Goal: Task Accomplishment & Management: Complete application form

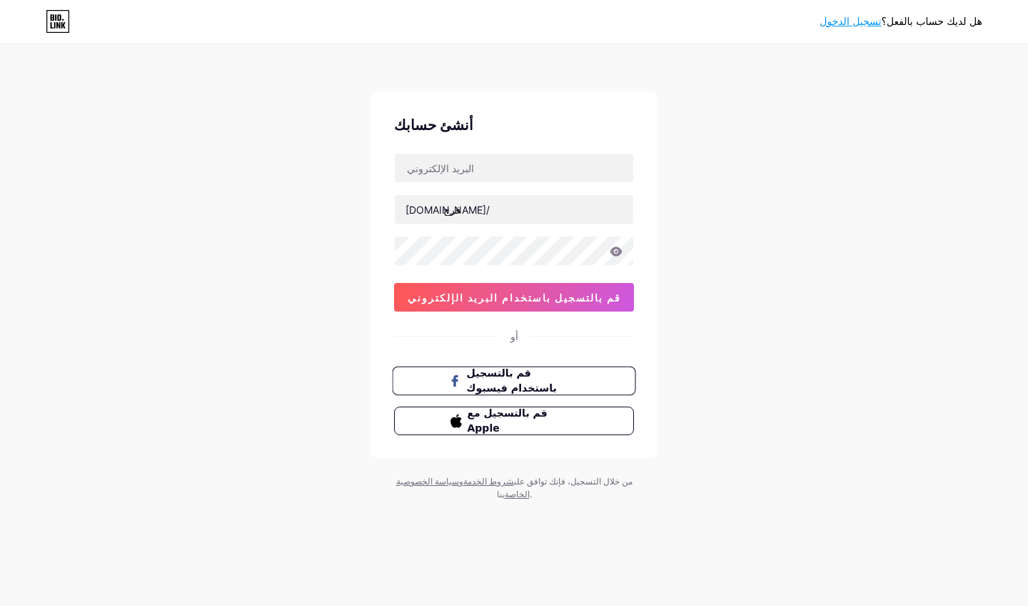
type input "faraj"
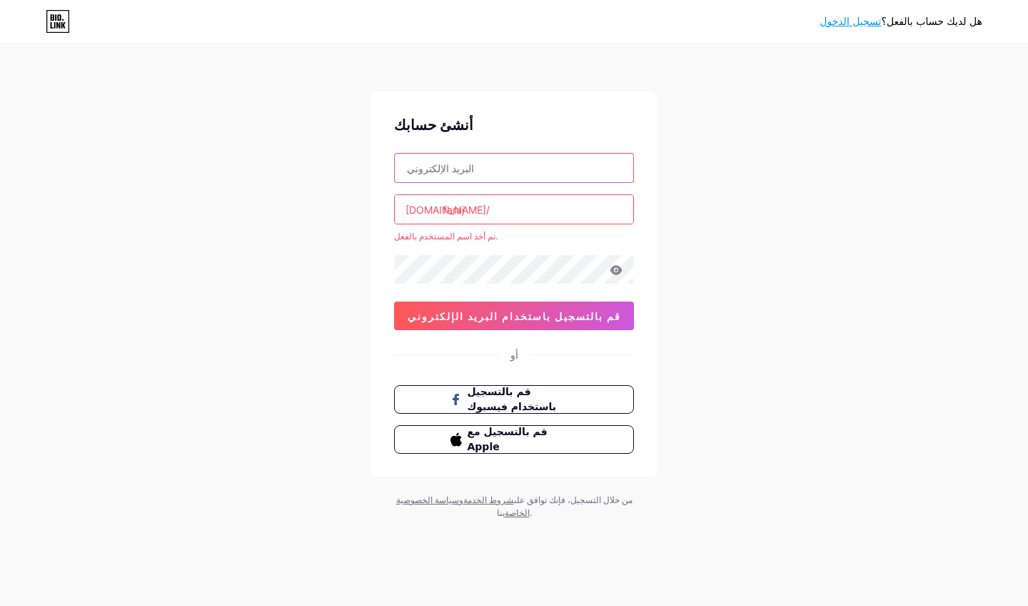
click at [466, 169] on input "text" at bounding box center [514, 168] width 239 height 29
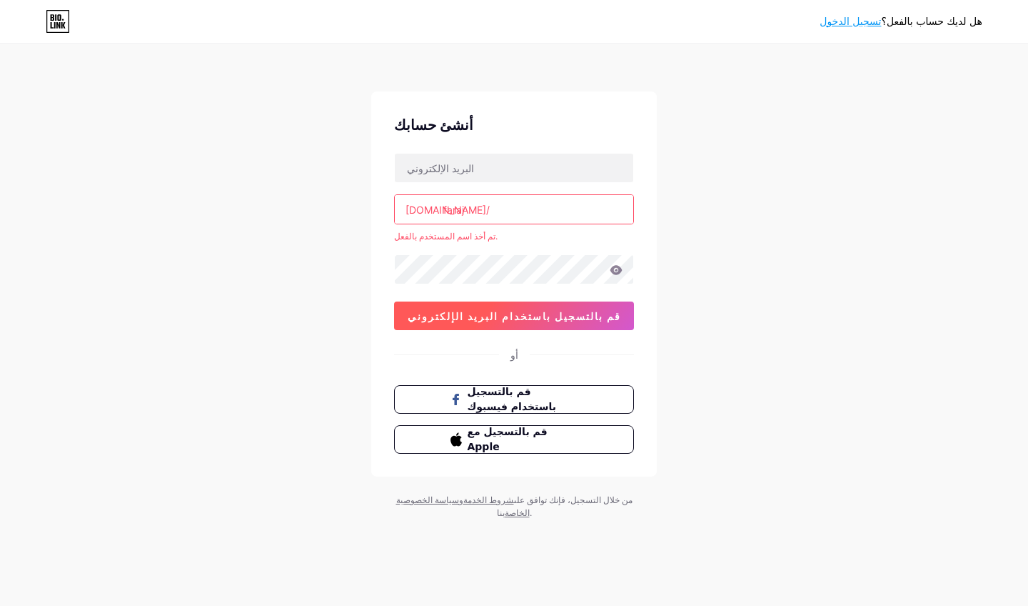
click at [508, 321] on span "قم بالتسجيل باستخدام البريد الإلكتروني" at bounding box center [515, 316] width 214 height 12
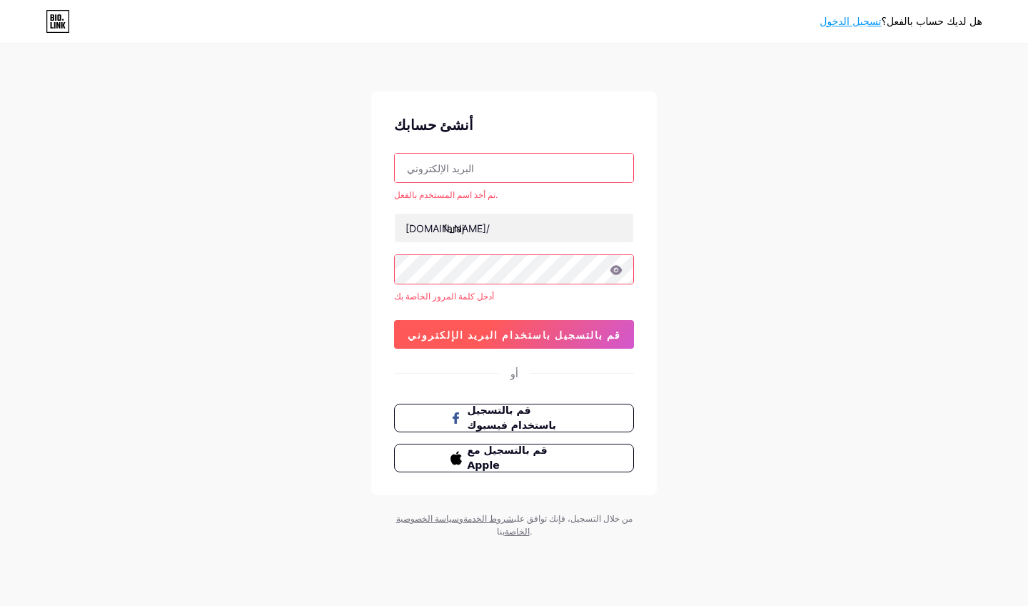
click at [509, 330] on span "قم بالتسجيل باستخدام البريد الإلكتروني" at bounding box center [515, 334] width 214 height 12
click at [617, 166] on input "text" at bounding box center [514, 168] width 239 height 29
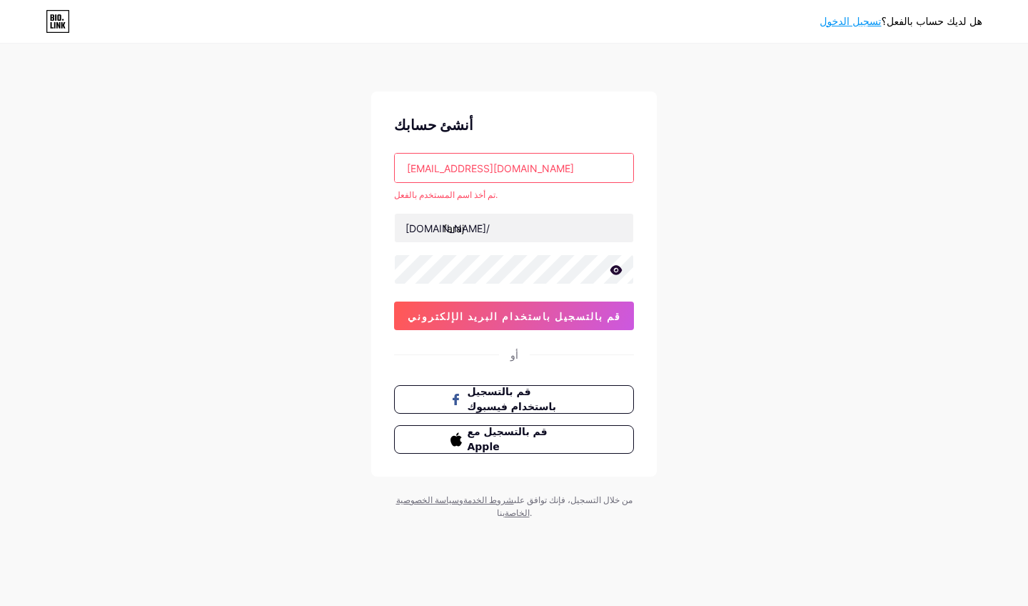
drag, startPoint x: 471, startPoint y: 166, endPoint x: 593, endPoint y: 163, distance: 121.5
click at [593, 163] on input "[EMAIL_ADDRESS][DOMAIN_NAME]" at bounding box center [514, 168] width 239 height 29
click at [576, 169] on input "[EMAIL_ADDRESS][DOMAIN_NAME]" at bounding box center [514, 168] width 239 height 29
click at [431, 164] on input "[EMAIL_ADDRESS][DOMAIN_NAME]" at bounding box center [514, 168] width 239 height 29
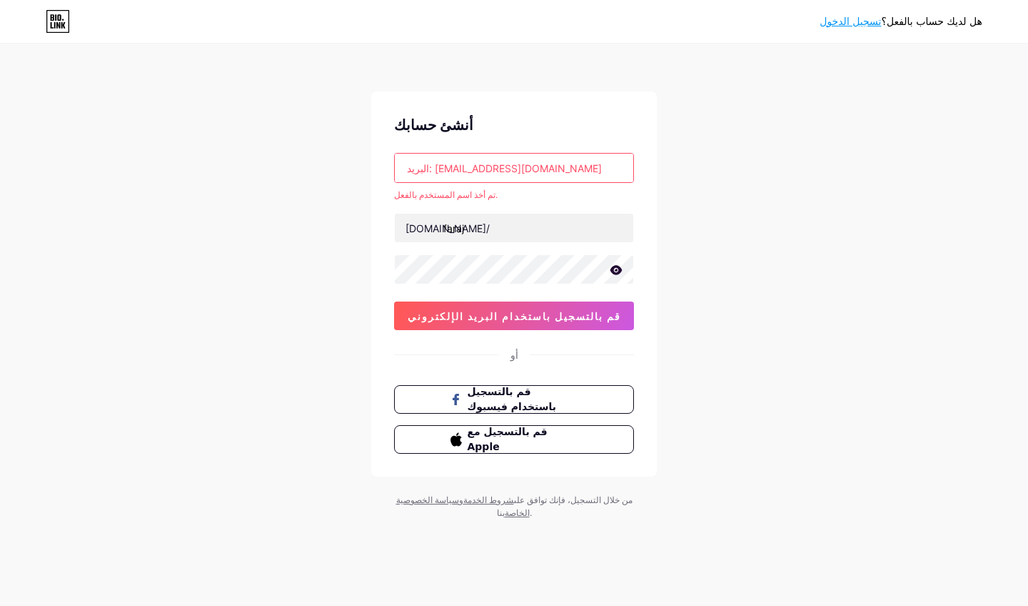
click at [422, 167] on input "البريد: farajfaraj2@hotmail.com" at bounding box center [514, 168] width 239 height 29
drag, startPoint x: 412, startPoint y: 169, endPoint x: 382, endPoint y: 169, distance: 30.0
click at [382, 169] on div "أنشئ حسابك : farajfaraj2@hotmail.com تم أخذ اسم المستخدم بالفعل. bio.link/ fara…" at bounding box center [514, 283] width 286 height 385
type input "[EMAIL_ADDRESS][DOMAIN_NAME]"
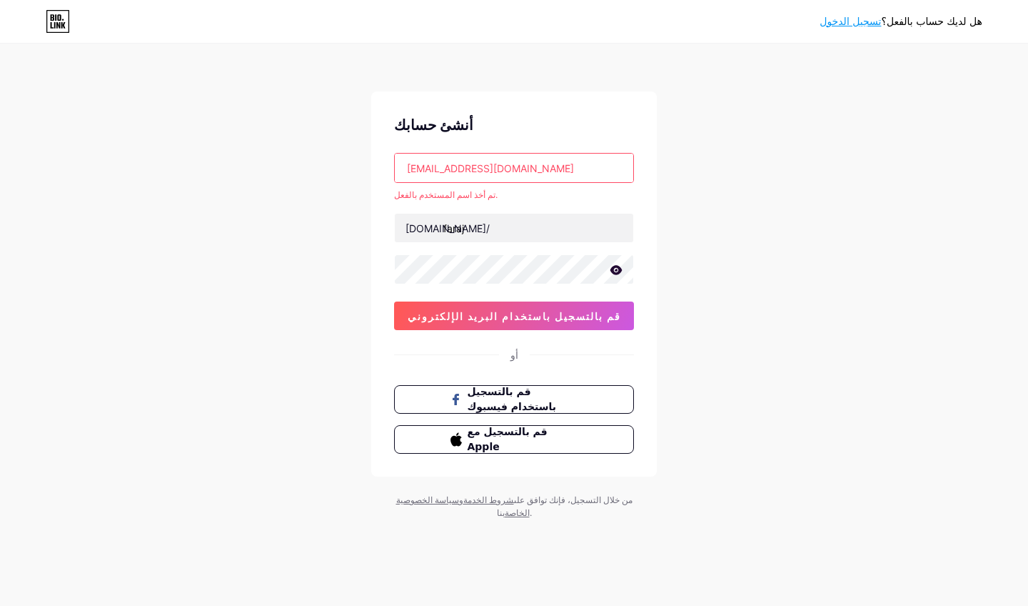
click at [534, 169] on input "[EMAIL_ADDRESS][DOMAIN_NAME]" at bounding box center [514, 168] width 239 height 29
drag, startPoint x: 405, startPoint y: 168, endPoint x: 386, endPoint y: 168, distance: 19.3
click at [386, 168] on div "أنشئ حسابك farajfaraj2@hotmail.com تم أخذ اسم المستخدم بالفعل. bio.link/ faraj …" at bounding box center [514, 283] width 286 height 385
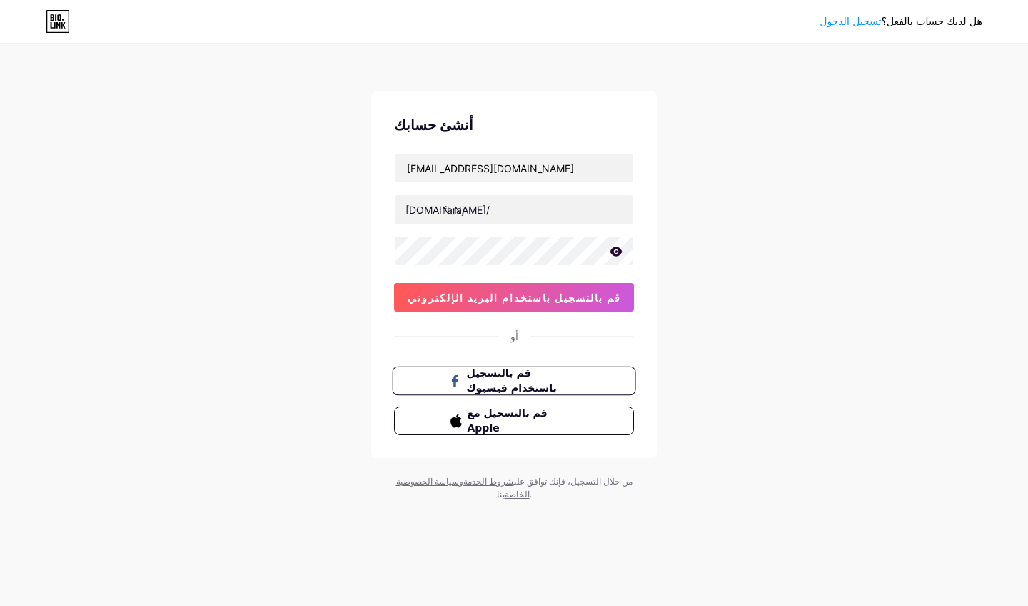
click at [515, 378] on span "قم بالتسجيل باستخدام فيسبوك" at bounding box center [523, 381] width 112 height 31
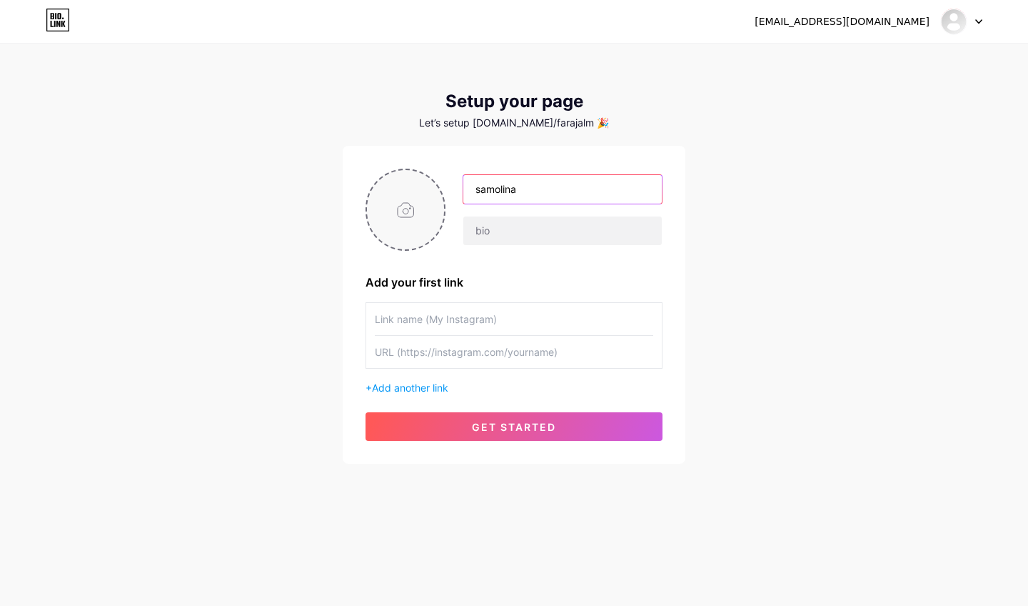
type input "samolina"
click at [411, 206] on input "file" at bounding box center [405, 209] width 77 height 79
type input "C:\fakepath\ستيكر.png"
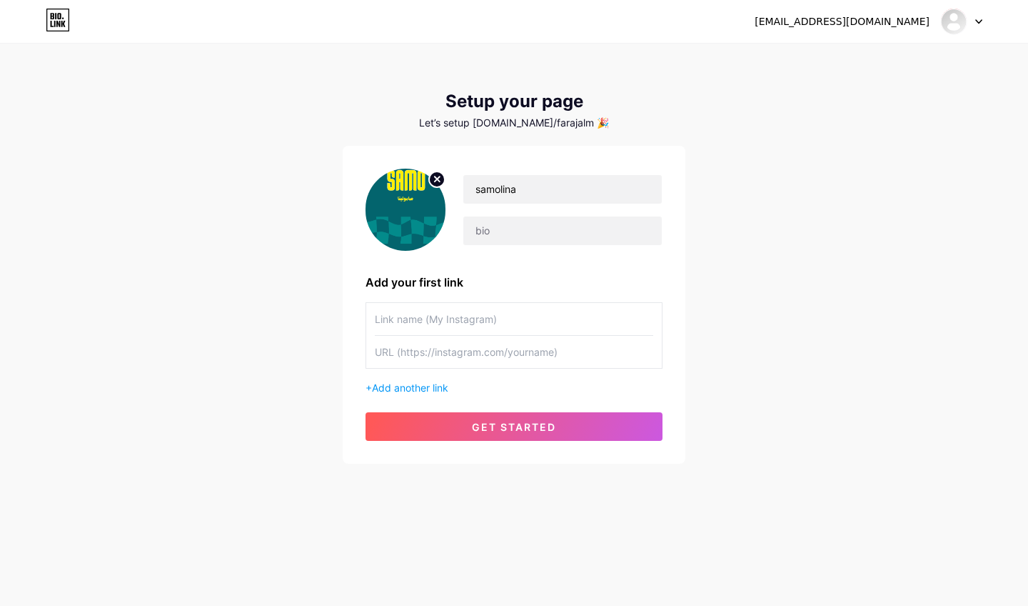
click at [406, 203] on img at bounding box center [406, 210] width 80 height 82
click at [431, 390] on span "Add another link" at bounding box center [410, 387] width 76 height 12
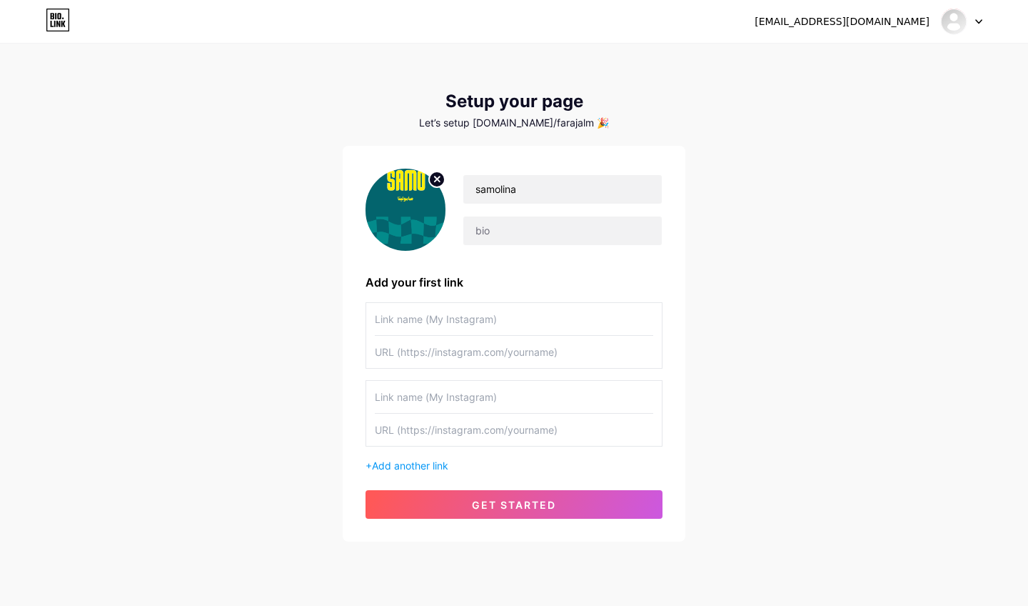
click at [652, 396] on input "text" at bounding box center [514, 397] width 279 height 32
click at [648, 396] on input "text" at bounding box center [514, 397] width 279 height 32
paste input "[URL][DOMAIN_NAME]"
type input "[URL][DOMAIN_NAME]"
click at [446, 346] on input "text" at bounding box center [514, 352] width 279 height 32
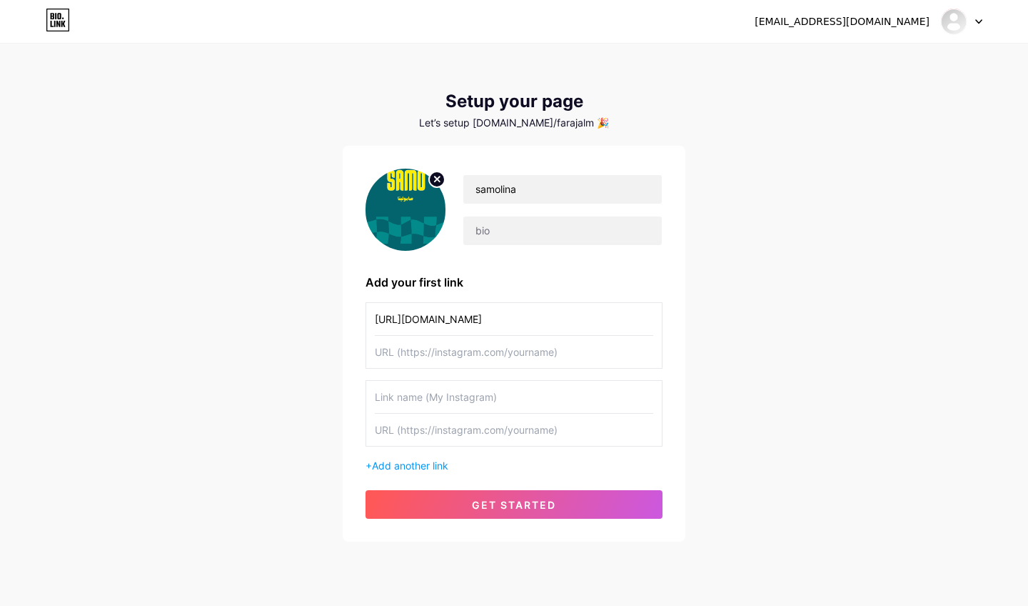
paste input "[URL][DOMAIN_NAME]"
type input "[URL][DOMAIN_NAME]"
click at [453, 316] on input "[URL][DOMAIN_NAME]" at bounding box center [514, 319] width 279 height 32
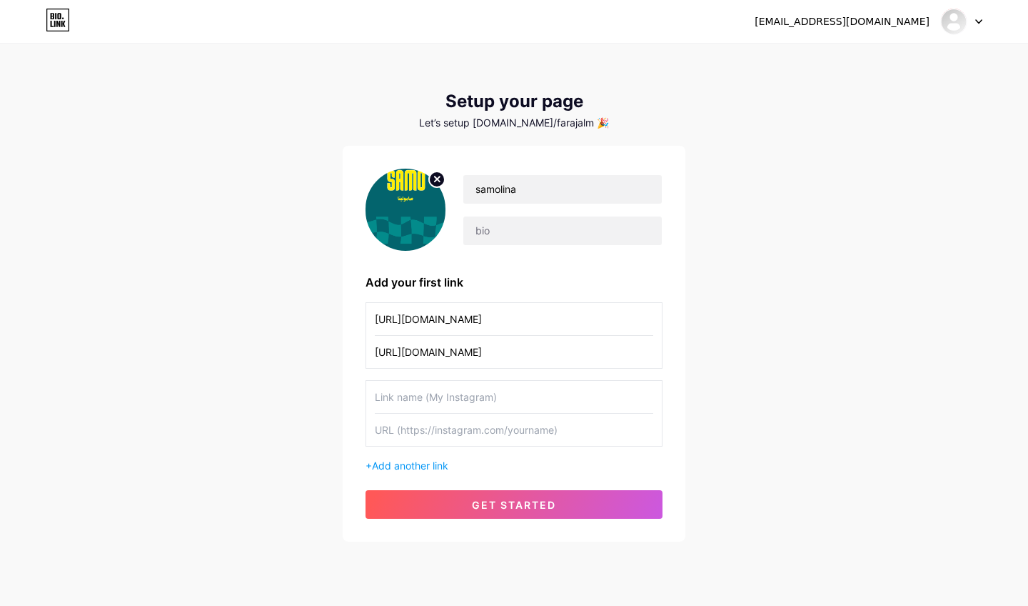
drag, startPoint x: 458, startPoint y: 318, endPoint x: 416, endPoint y: 320, distance: 41.4
click at [416, 320] on input "[URL][DOMAIN_NAME]" at bounding box center [514, 319] width 279 height 32
paste input "snapchat"
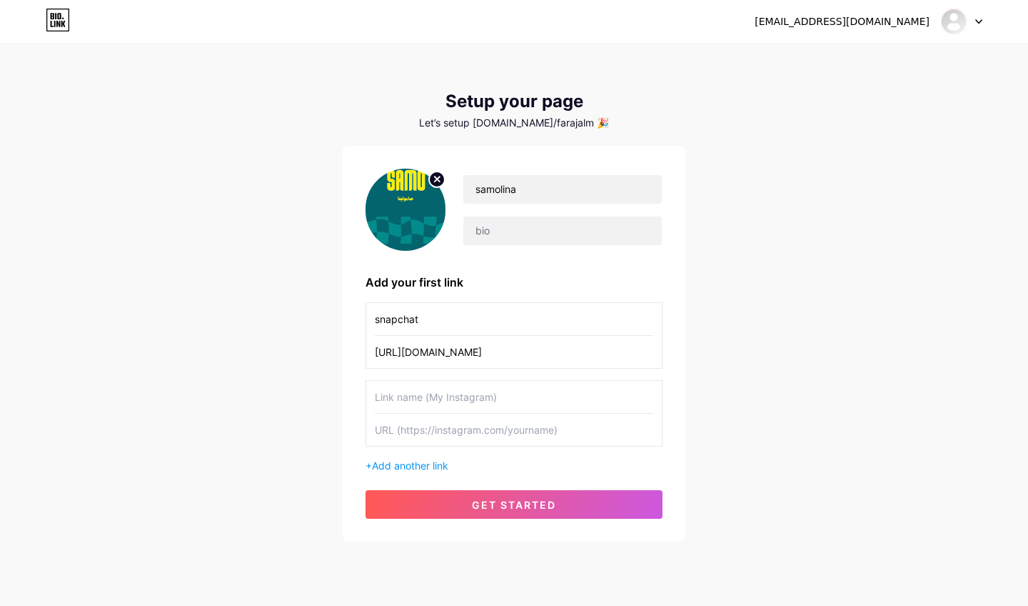
type input "snapchat"
click at [262, 385] on div "[EMAIL_ADDRESS][DOMAIN_NAME] Dashboard Logout Setup your page Let’s setup [DOMA…" at bounding box center [514, 293] width 1028 height 587
click at [424, 396] on input "text" at bounding box center [514, 397] width 279 height 32
click at [423, 428] on input "text" at bounding box center [514, 429] width 279 height 32
paste input "[URL][DOMAIN_NAME]"
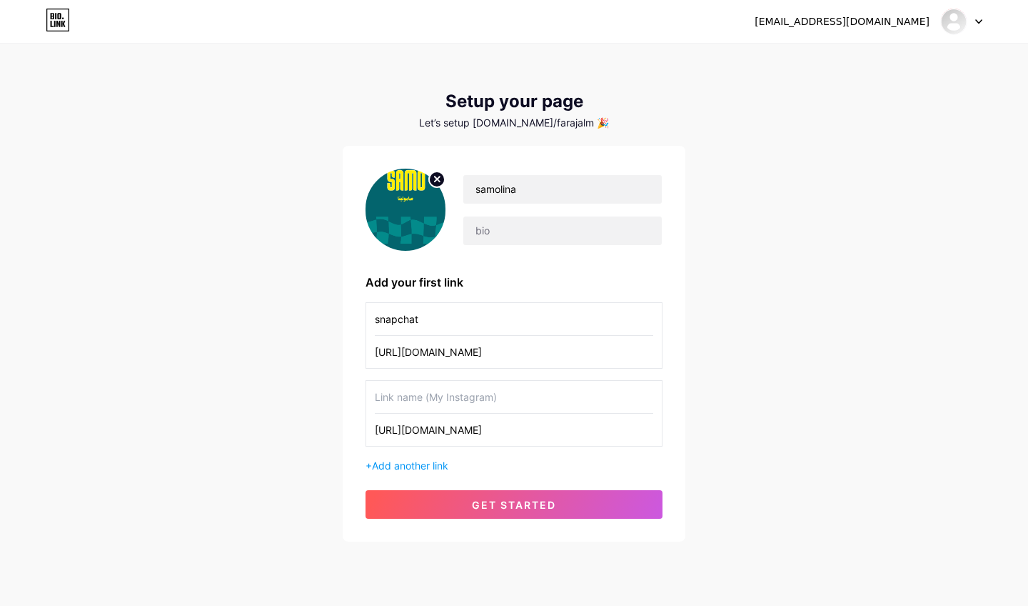
drag, startPoint x: 434, startPoint y: 429, endPoint x: 408, endPoint y: 428, distance: 25.7
click at [408, 428] on input "[URL][DOMAIN_NAME]" at bounding box center [514, 429] width 279 height 32
type input "[URL][DOMAIN_NAME]"
click at [408, 403] on input "text" at bounding box center [514, 397] width 279 height 32
paste input "tiktok"
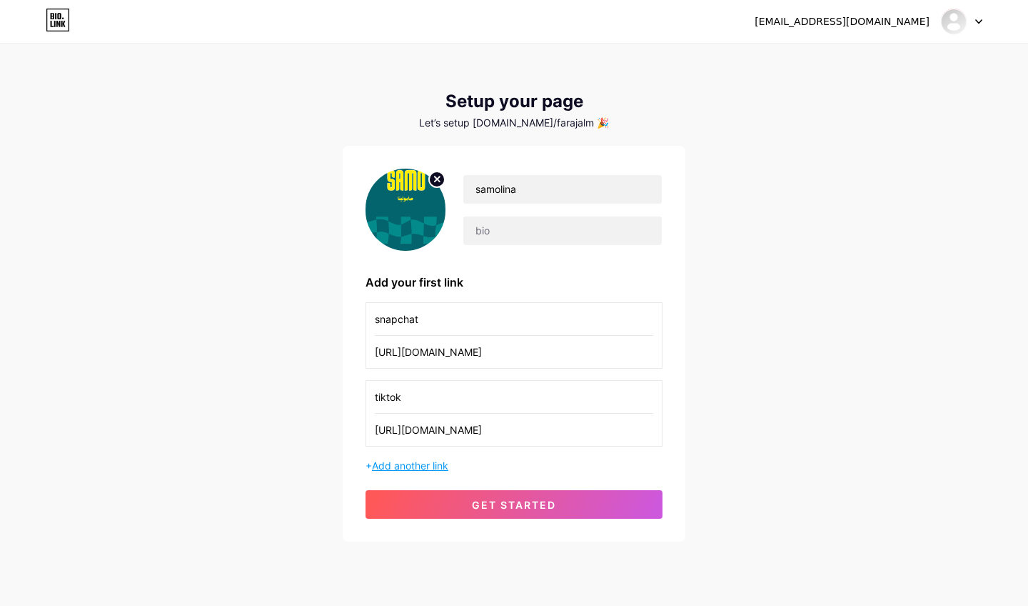
type input "tiktok"
click at [433, 466] on span "Add another link" at bounding box center [410, 465] width 76 height 12
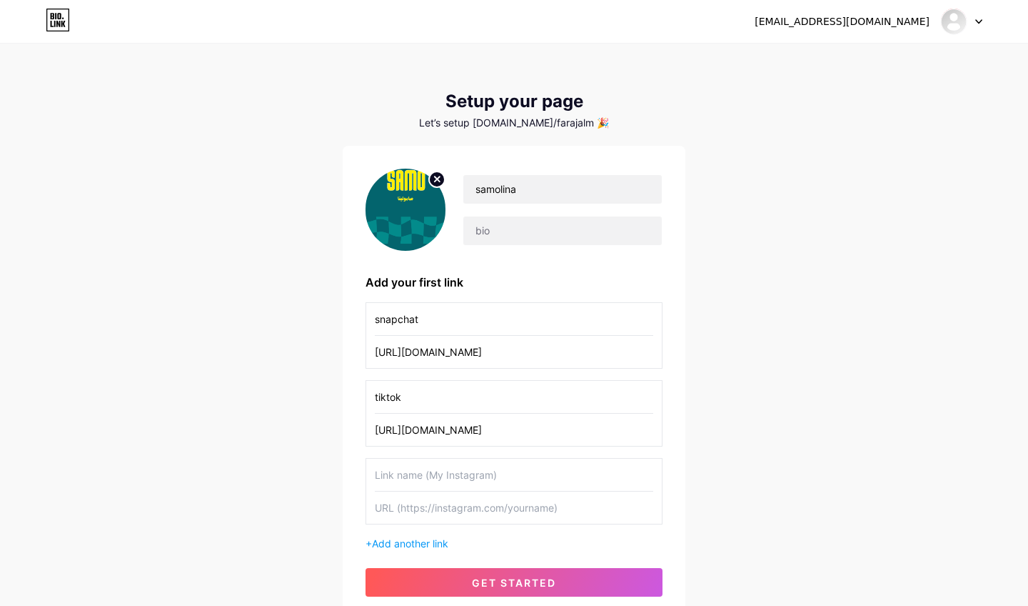
click at [396, 506] on input "text" at bounding box center [514, 507] width 279 height 32
paste input "[URL][DOMAIN_NAME]"
type input "[URL][DOMAIN_NAME]"
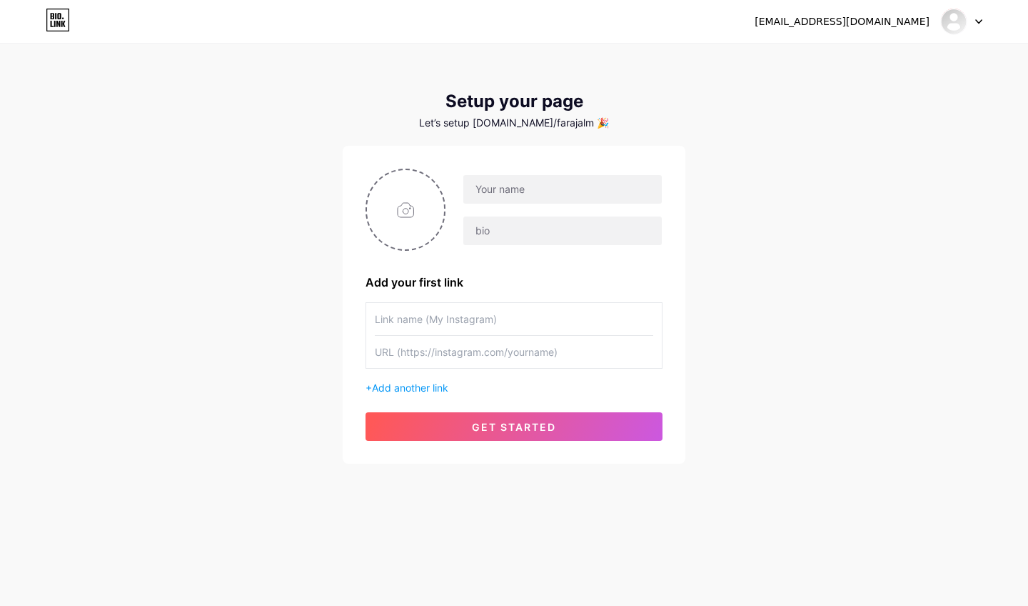
paste input "[URL][DOMAIN_NAME]"
type input "[URL][DOMAIN_NAME]"
drag, startPoint x: 481, startPoint y: 353, endPoint x: 445, endPoint y: 352, distance: 36.4
click at [445, 352] on input "text" at bounding box center [514, 352] width 279 height 32
click at [416, 388] on span "Add another link" at bounding box center [410, 387] width 76 height 12
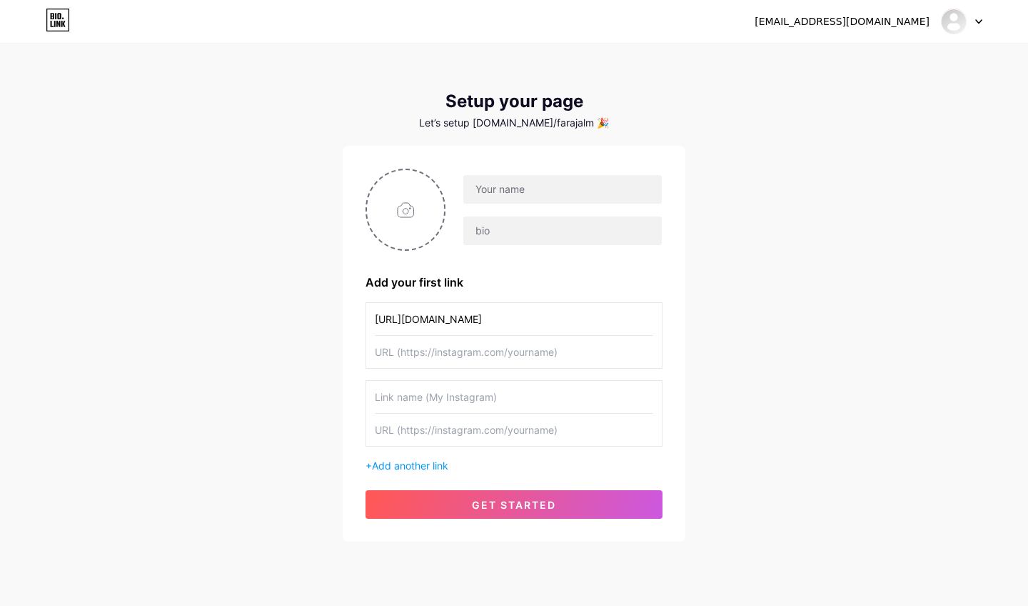
click at [419, 349] on input "text" at bounding box center [514, 352] width 279 height 32
type input "instagram"
click at [398, 428] on input "text" at bounding box center [514, 429] width 279 height 32
paste input "[URL][DOMAIN_NAME]"
drag, startPoint x: 460, startPoint y: 429, endPoint x: 416, endPoint y: 433, distance: 44.5
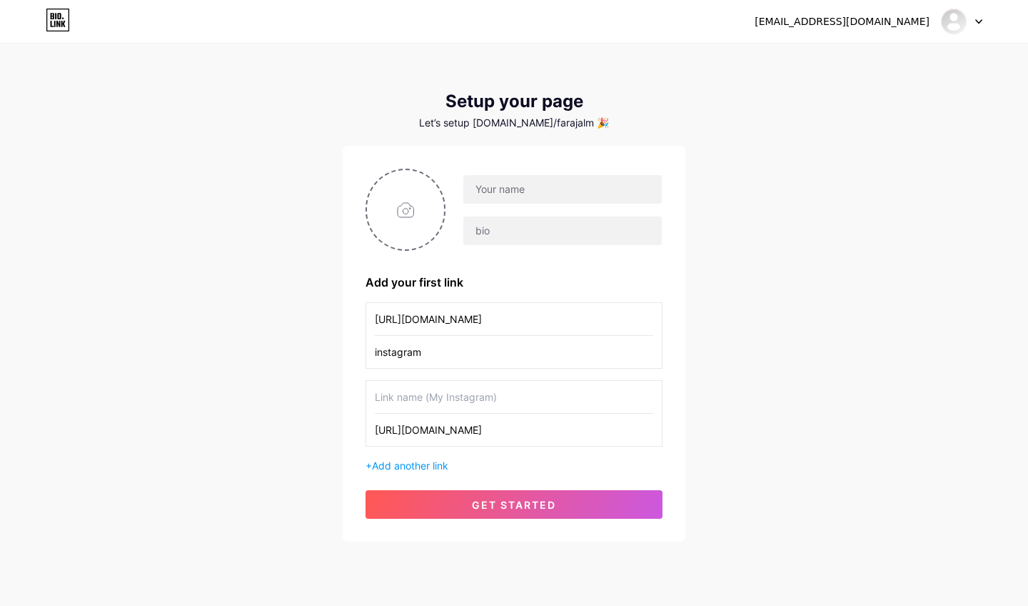
type input "[URL][DOMAIN_NAME]"
click at [413, 394] on input "text" at bounding box center [514, 397] width 279 height 32
paste input "snapchat"
type input "snapchat"
click at [416, 469] on span "Add another link" at bounding box center [410, 465] width 76 height 12
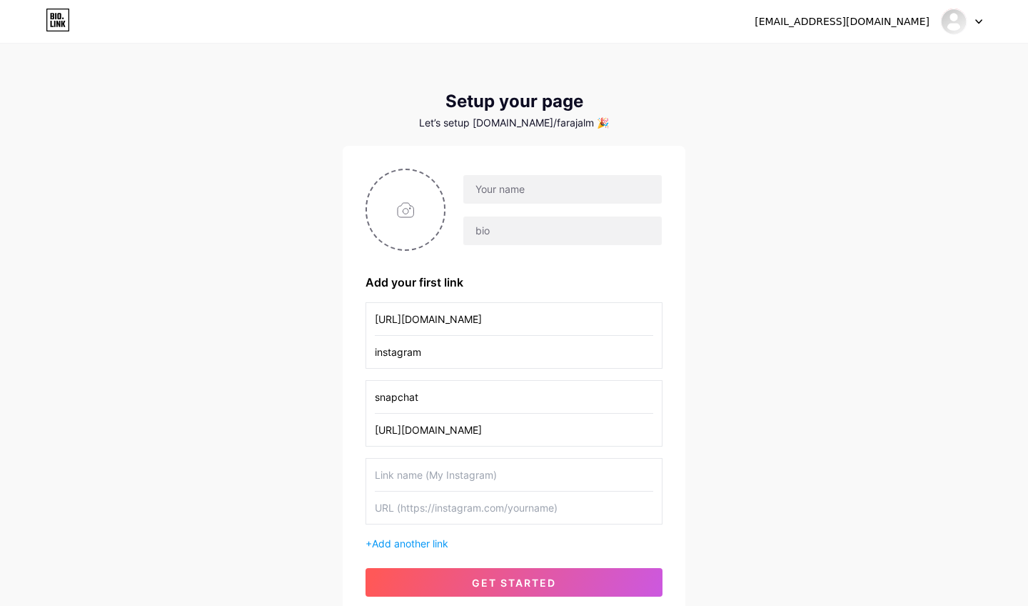
click at [407, 509] on input "text" at bounding box center [514, 507] width 279 height 32
paste input "[URL][DOMAIN_NAME]"
drag, startPoint x: 433, startPoint y: 508, endPoint x: 407, endPoint y: 508, distance: 26.4
click at [407, 508] on input "[URL][DOMAIN_NAME]" at bounding box center [514, 507] width 279 height 32
type input "[URL][DOMAIN_NAME]"
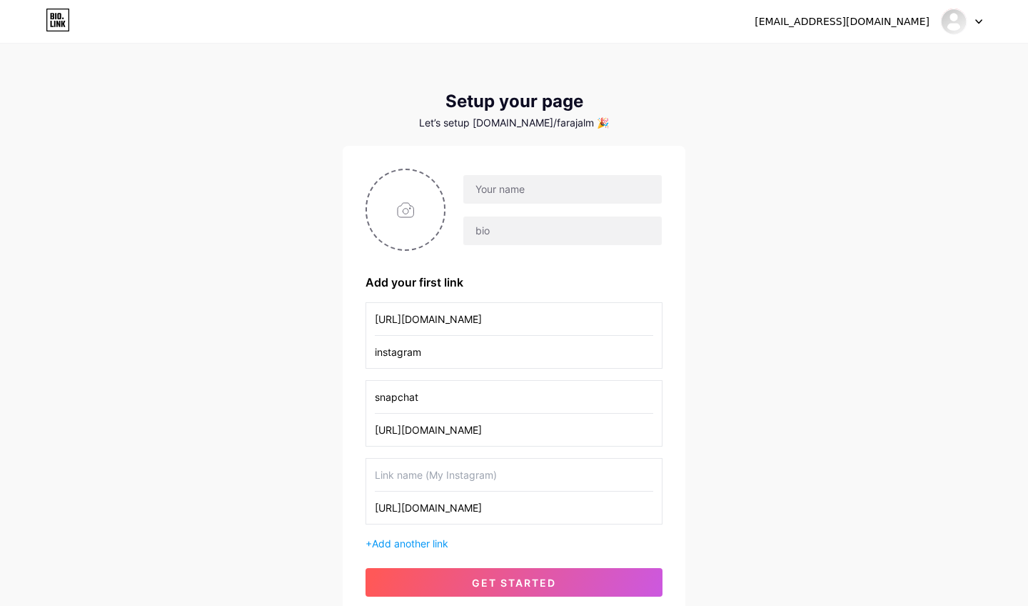
paste input ".tiktok"
click at [378, 475] on input ".tiktok" at bounding box center [514, 474] width 279 height 32
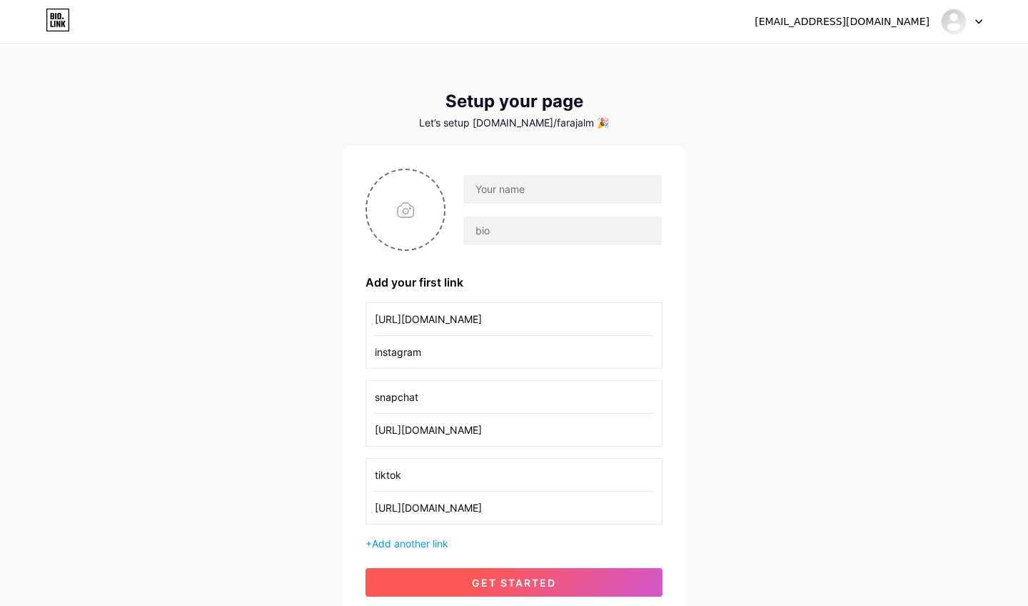
type input "tiktok"
click at [500, 578] on span "get started" at bounding box center [514, 582] width 84 height 12
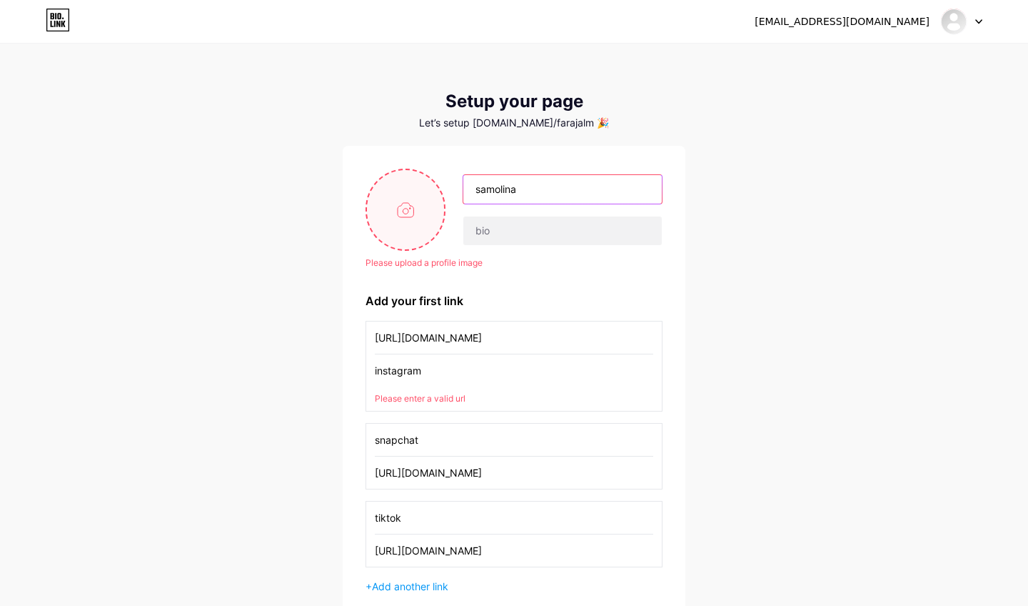
type input "samolina"
click at [419, 209] on input "file" at bounding box center [405, 209] width 77 height 79
type input "C:\fakepath\cb4e2f96-2a81-4cd2-bdea-90660b180a20.JPG"
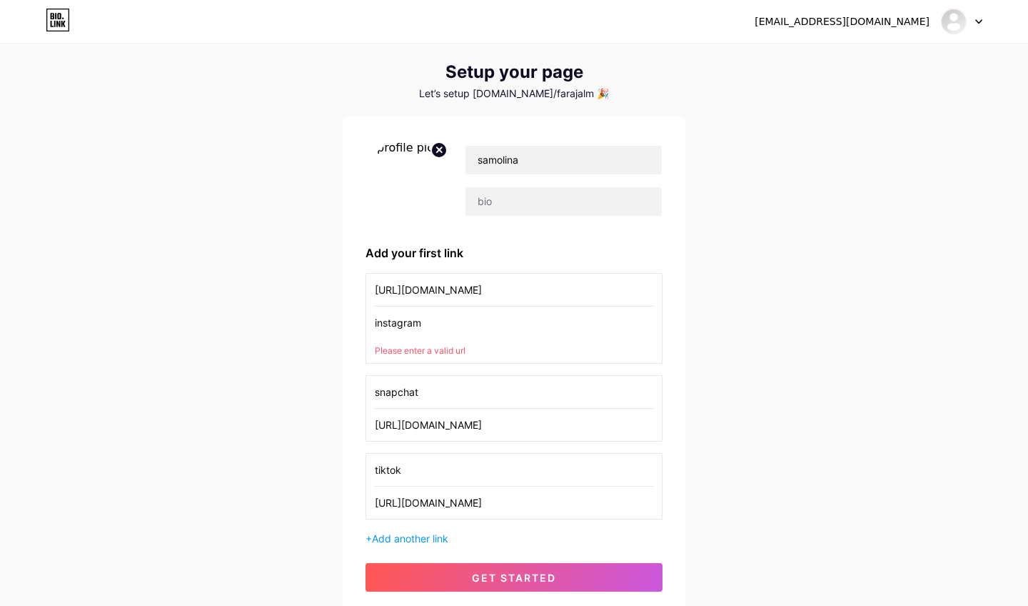
scroll to position [39, 0]
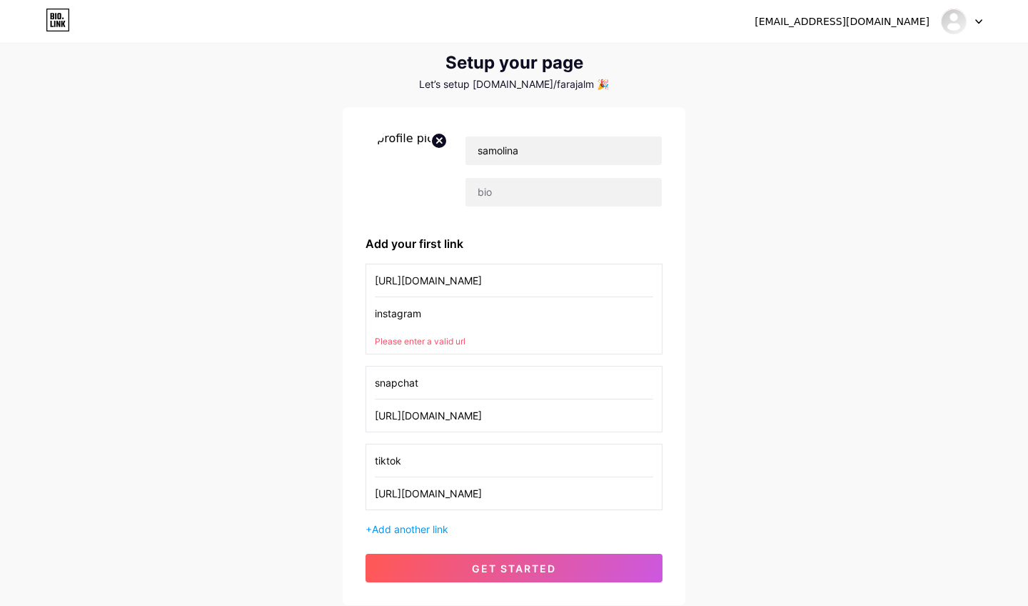
click at [400, 342] on div "Please enter a valid url" at bounding box center [514, 341] width 279 height 13
click at [466, 566] on button "get started" at bounding box center [514, 567] width 297 height 29
click at [430, 317] on input "instagram" at bounding box center [514, 313] width 279 height 32
click at [433, 284] on input "[URL][DOMAIN_NAME]" at bounding box center [514, 280] width 279 height 32
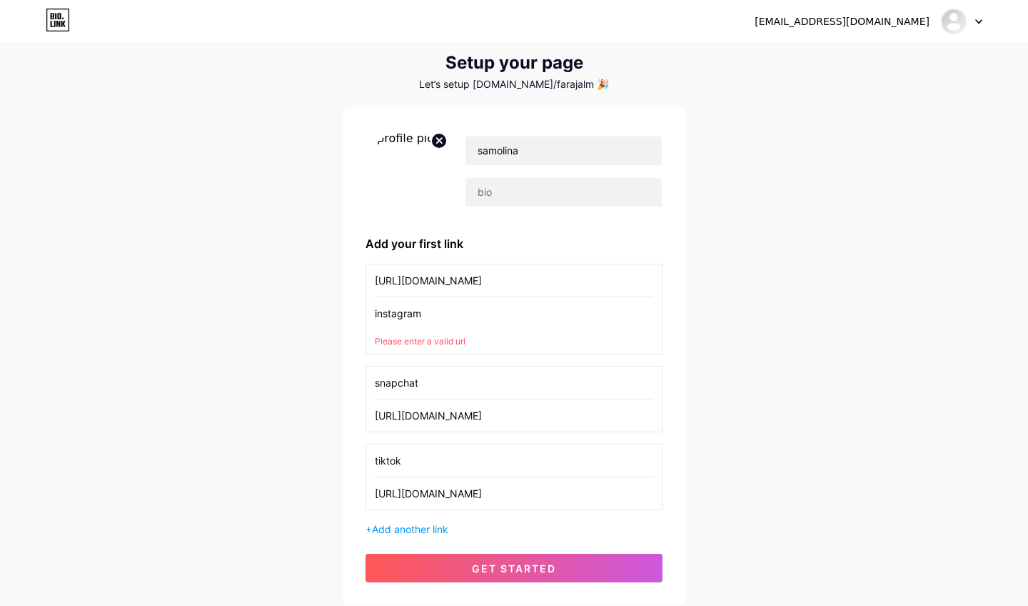
click at [433, 284] on input "[URL][DOMAIN_NAME]" at bounding box center [514, 280] width 279 height 32
click at [423, 316] on input "instagram" at bounding box center [514, 313] width 279 height 32
paste input "[URL][DOMAIN_NAME]"
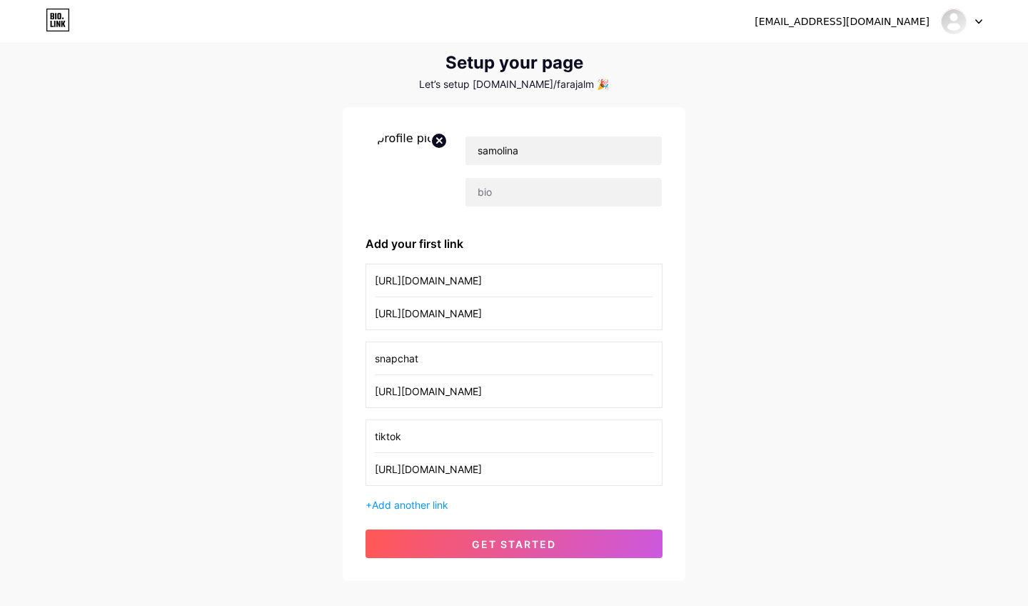
type input "[URL][DOMAIN_NAME]"
drag, startPoint x: 483, startPoint y: 280, endPoint x: 436, endPoint y: 282, distance: 47.2
click at [436, 282] on input "[URL][DOMAIN_NAME]" at bounding box center [514, 280] width 279 height 32
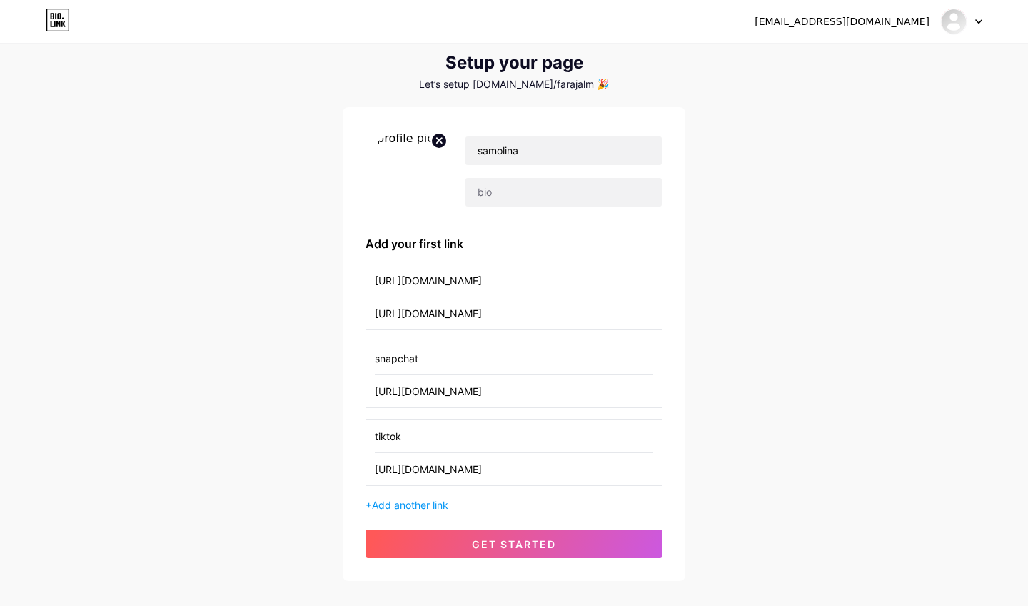
click at [436, 282] on input "[URL][DOMAIN_NAME]" at bounding box center [514, 280] width 279 height 32
paste input "instagram"
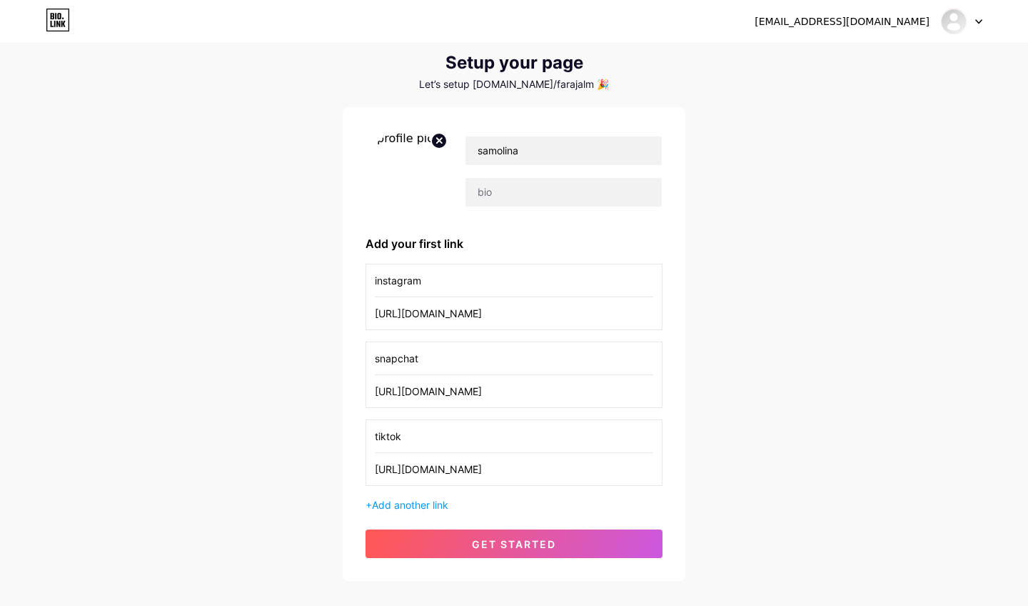
click at [651, 284] on input "instagram" at bounding box center [514, 280] width 279 height 32
type input "instagram"
click at [757, 298] on div "farajfaraj2@hotmail.com Dashboard Logout Setup your page Let’s setup bio.link/f…" at bounding box center [514, 293] width 1028 height 665
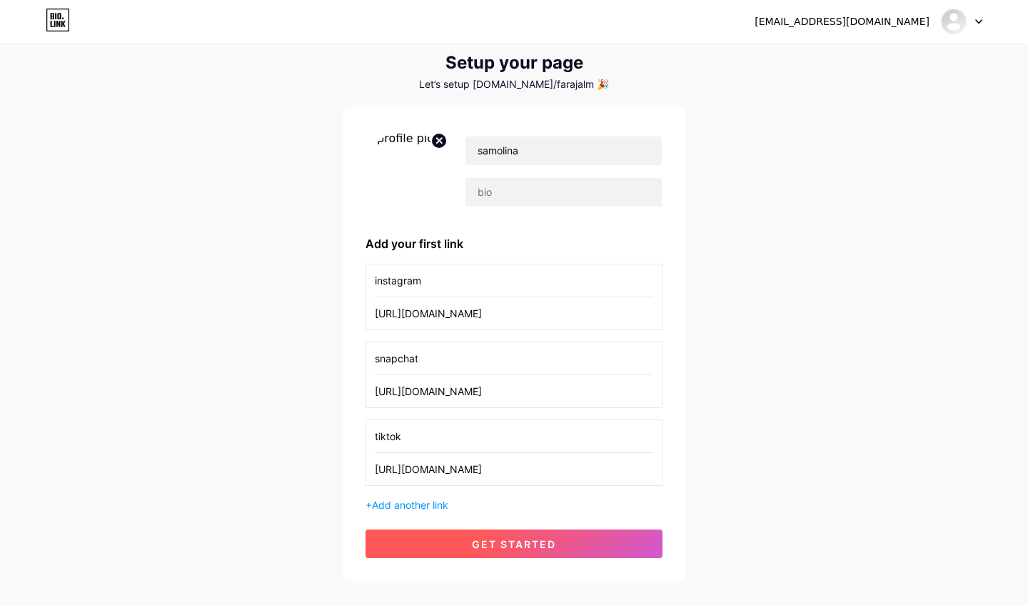
click at [515, 542] on span "get started" at bounding box center [514, 544] width 84 height 12
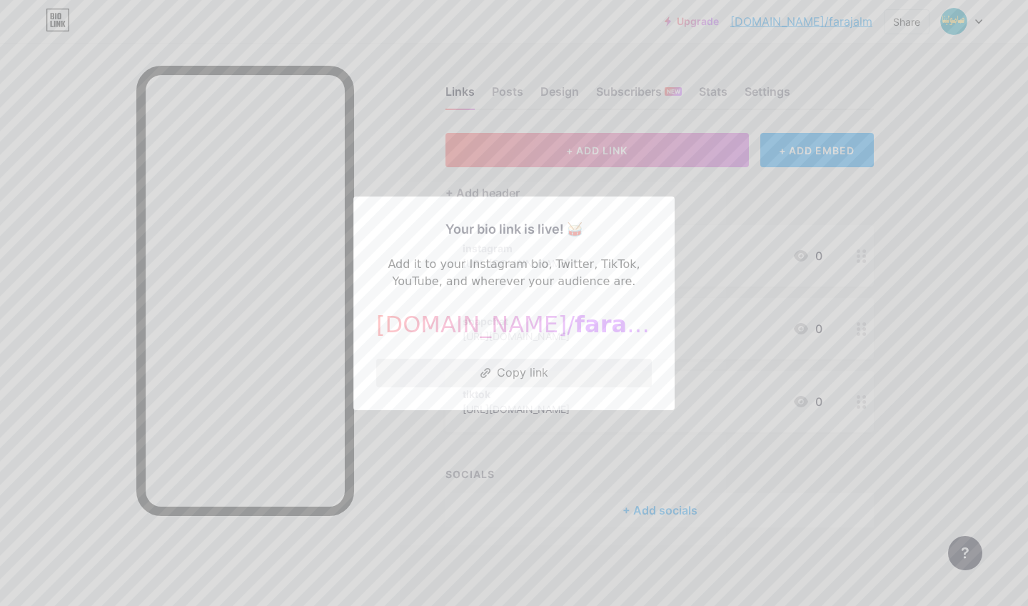
click at [508, 373] on button "Copy link" at bounding box center [514, 372] width 276 height 29
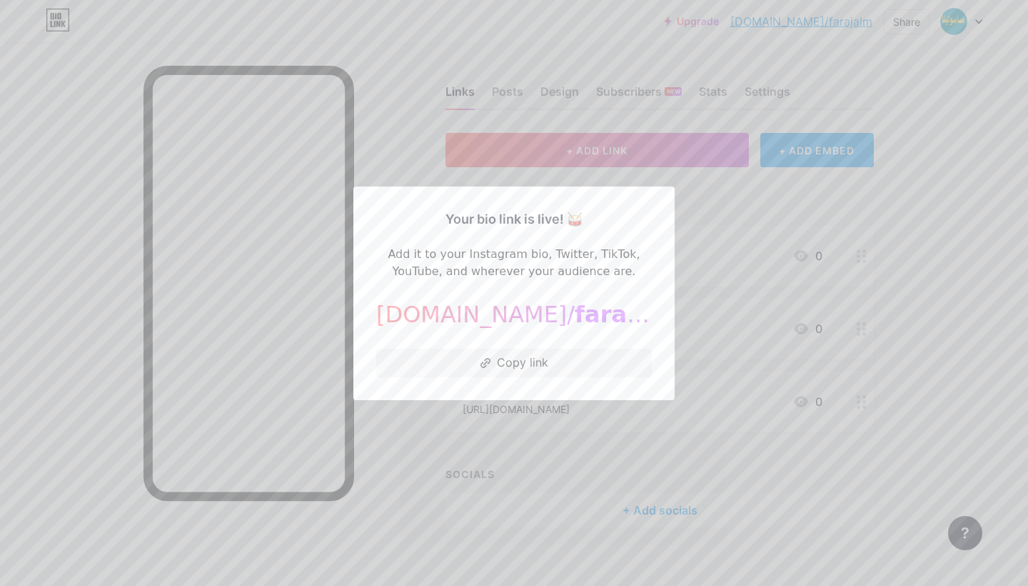
click at [741, 204] on div at bounding box center [514, 293] width 1028 height 586
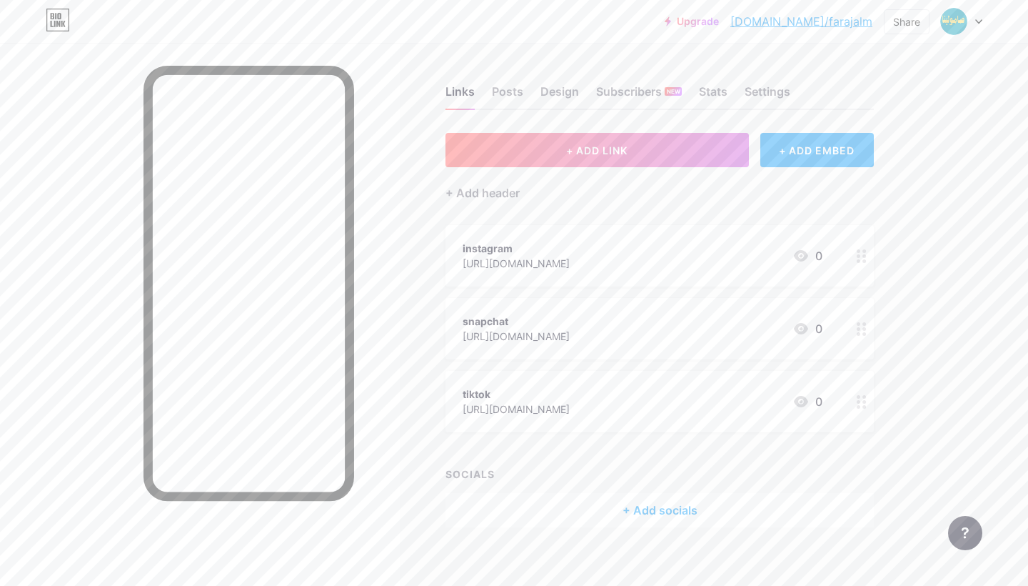
click at [648, 505] on div "+ Add socials" at bounding box center [660, 510] width 428 height 34
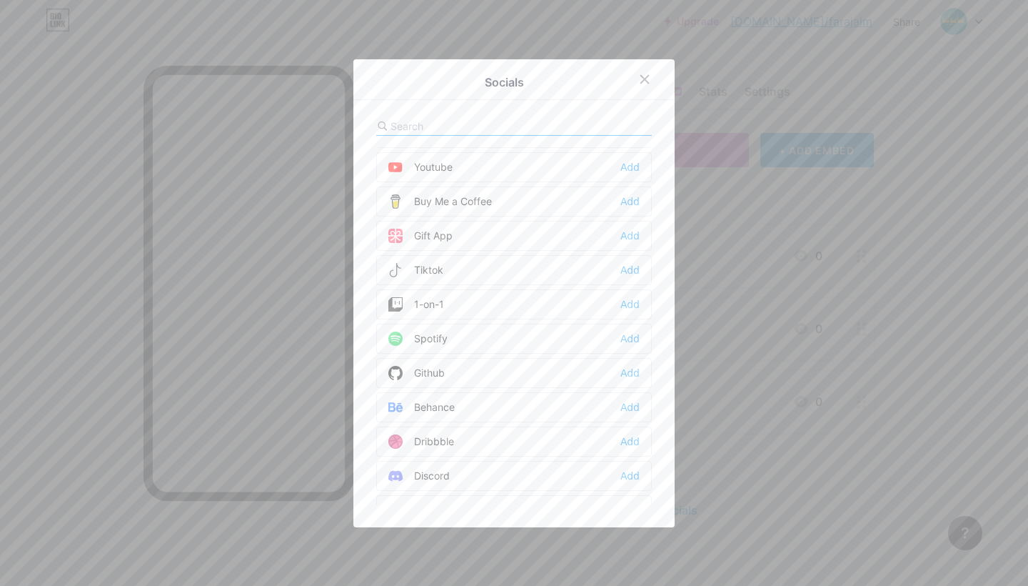
scroll to position [141, 0]
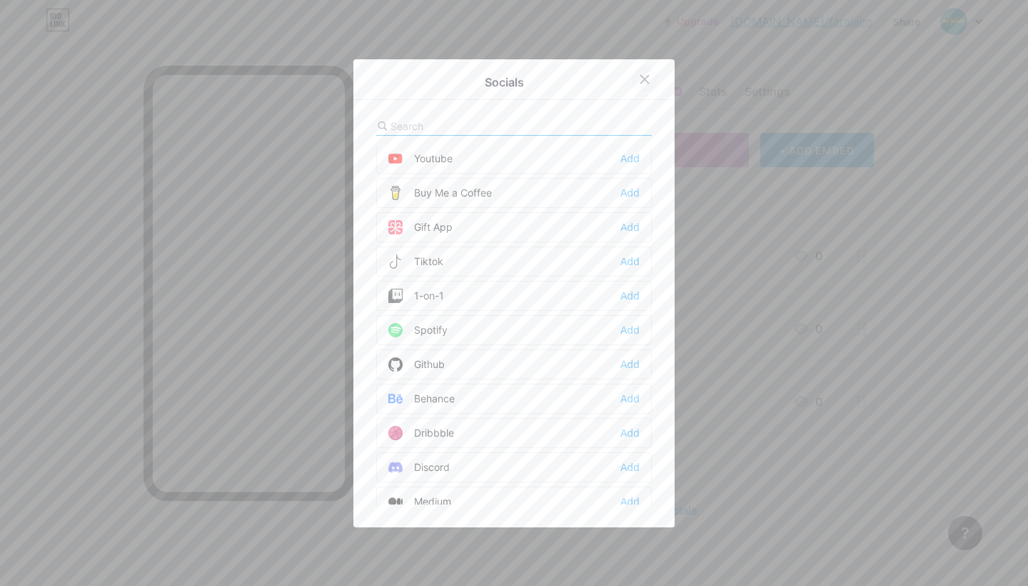
click at [644, 77] on icon at bounding box center [644, 79] width 11 height 11
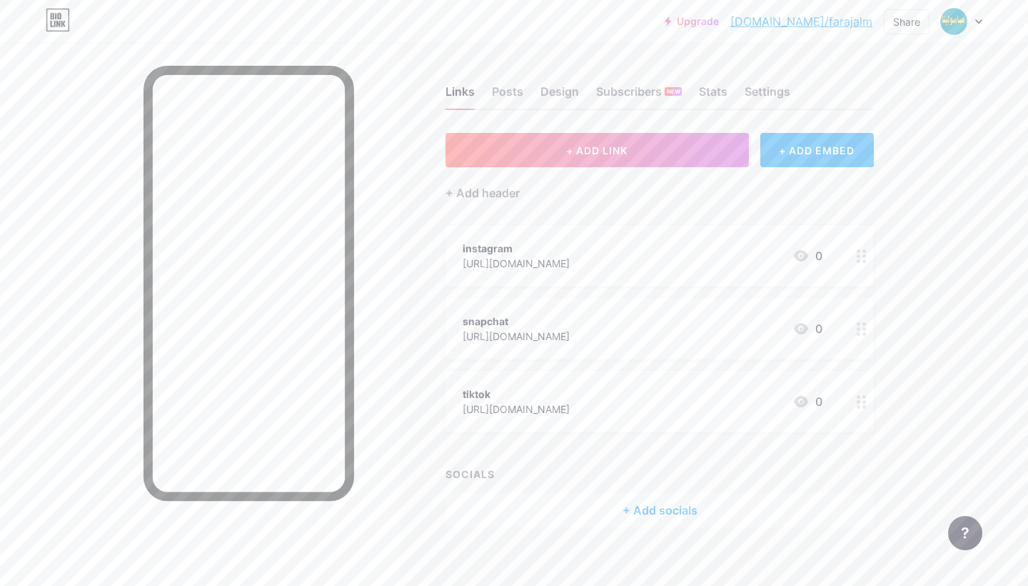
click at [862, 258] on icon at bounding box center [862, 256] width 10 height 14
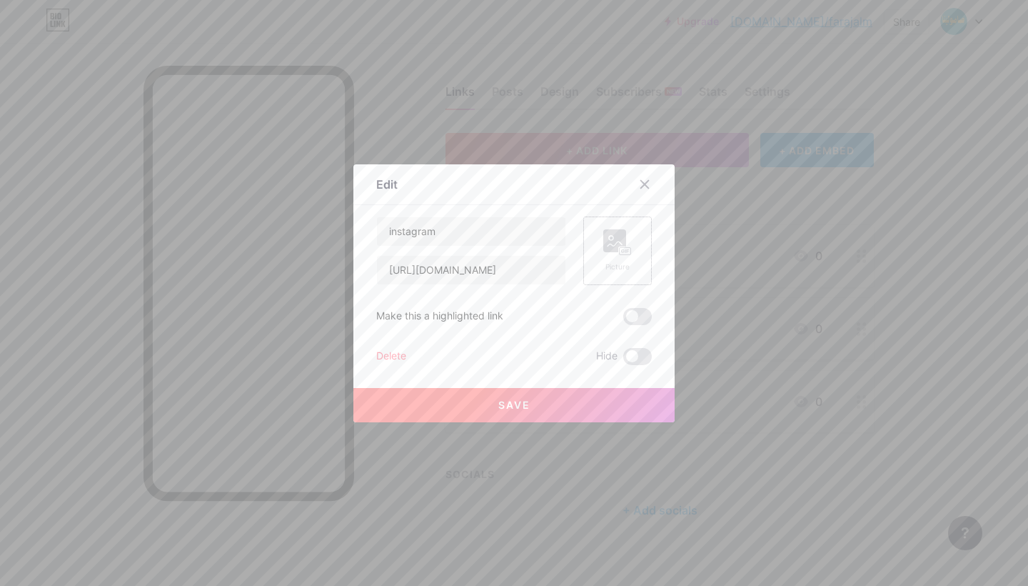
click at [618, 251] on rect at bounding box center [614, 240] width 23 height 23
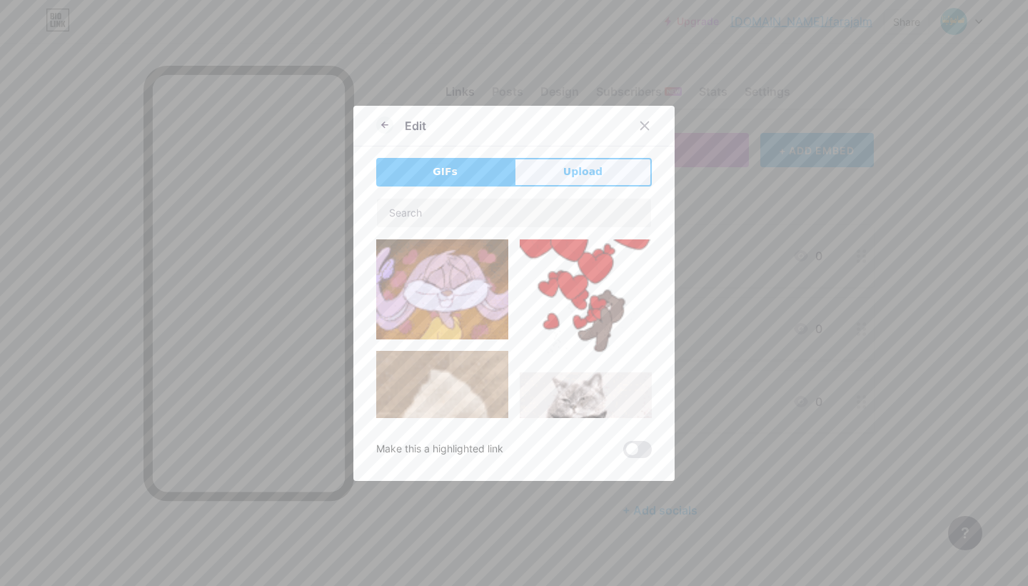
click at [585, 174] on span "Upload" at bounding box center [582, 171] width 39 height 15
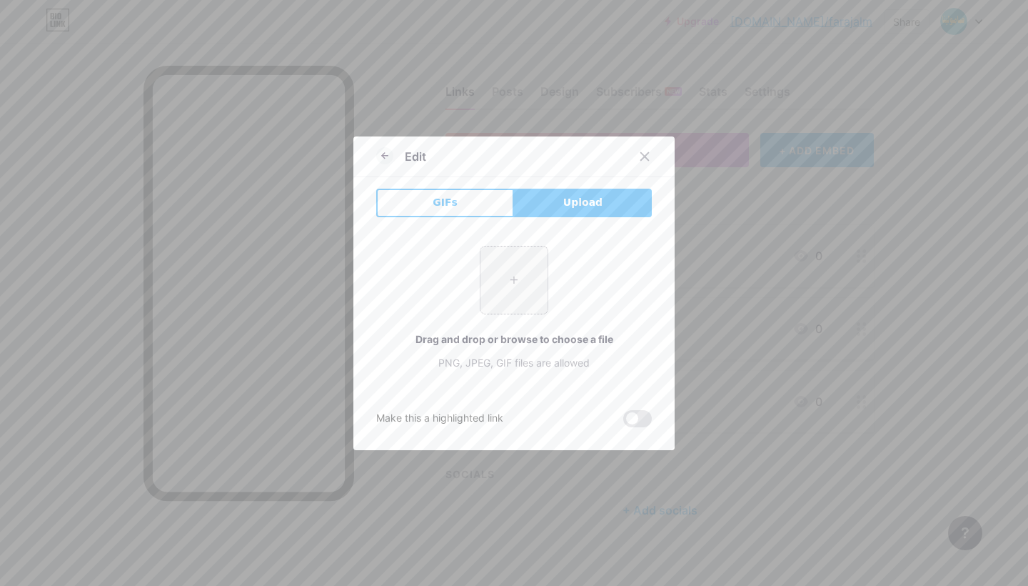
click at [514, 282] on input "file" at bounding box center [514, 279] width 67 height 67
click at [380, 157] on icon at bounding box center [384, 155] width 17 height 17
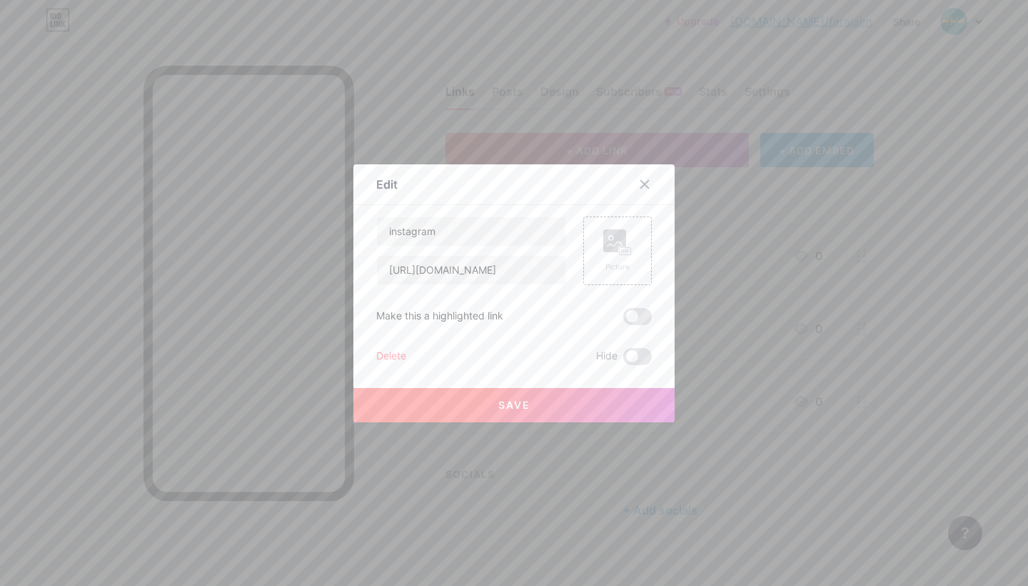
click at [548, 412] on button "Save" at bounding box center [513, 405] width 321 height 34
click at [646, 184] on icon at bounding box center [645, 184] width 8 height 8
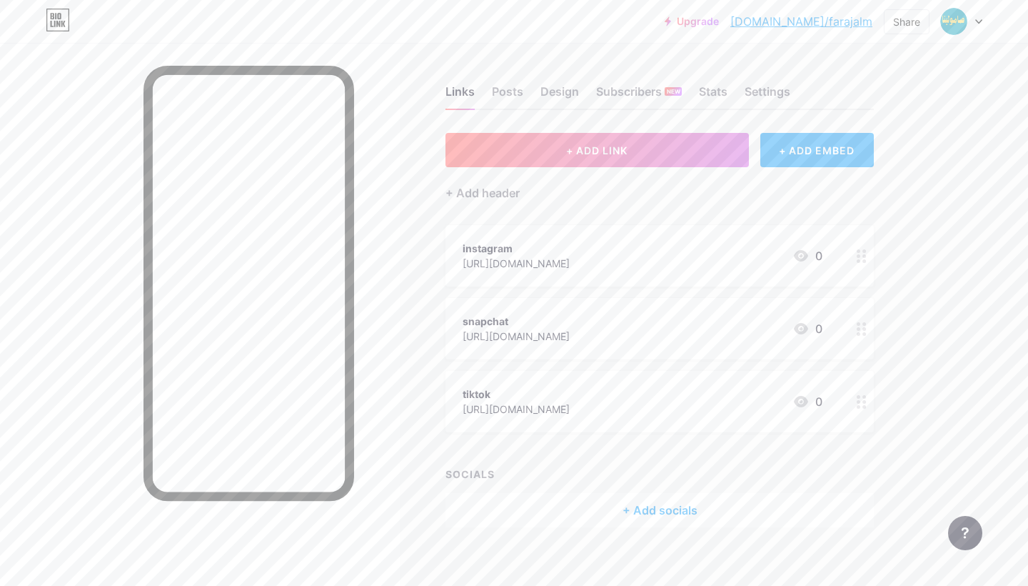
click at [669, 516] on div "+ Add socials" at bounding box center [660, 510] width 428 height 34
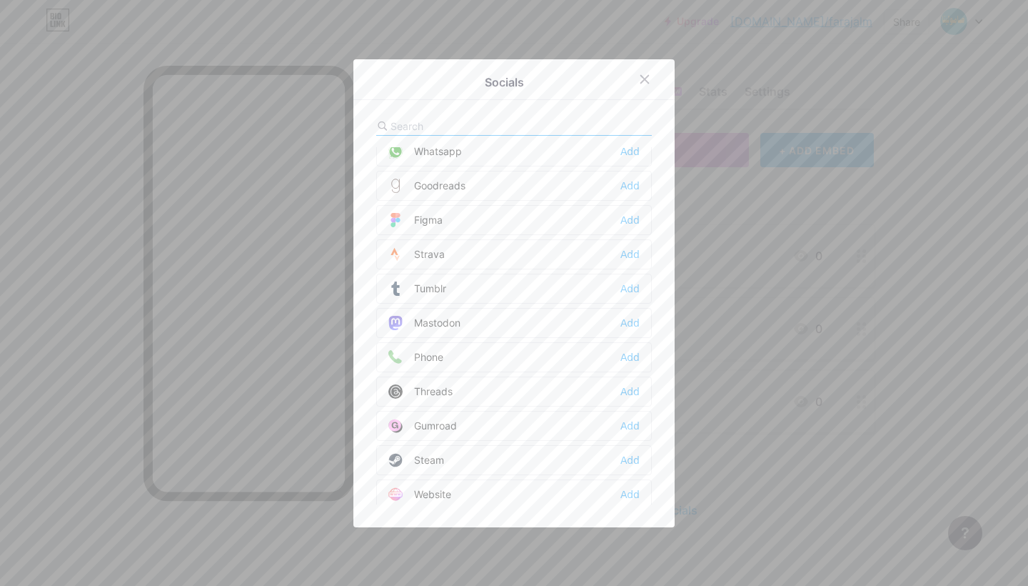
scroll to position [1249, 0]
click at [463, 151] on div "Whatsapp Add" at bounding box center [514, 147] width 276 height 30
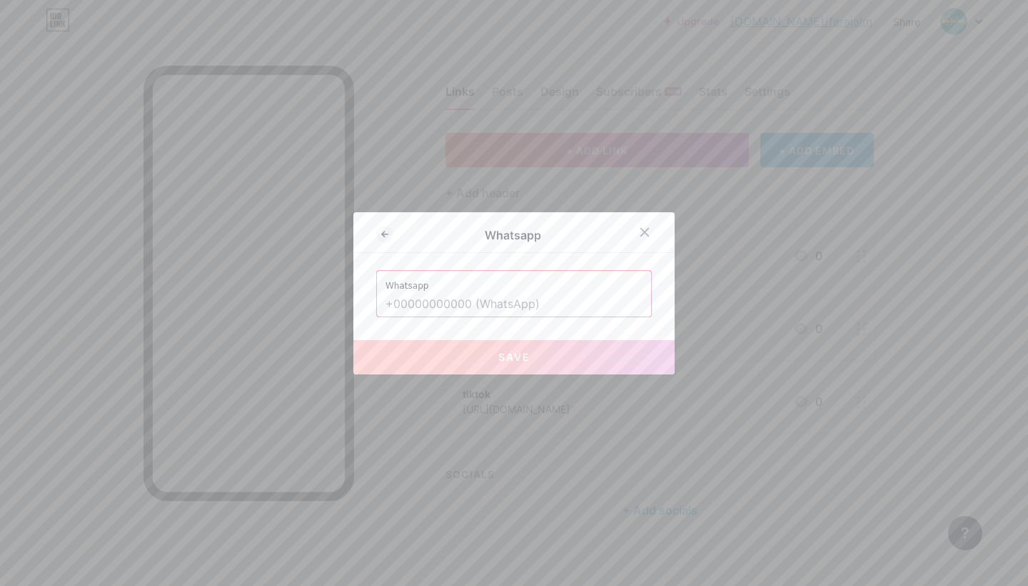
click at [512, 301] on input "text" at bounding box center [514, 304] width 257 height 24
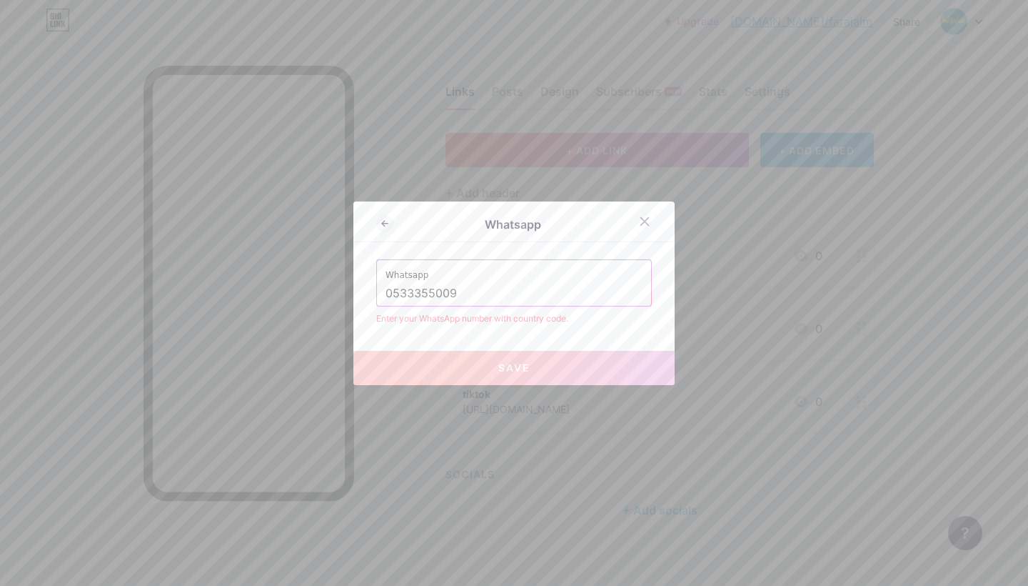
click at [383, 292] on div "Whatsapp 0533355009" at bounding box center [514, 283] width 274 height 46
click at [503, 361] on button "Save" at bounding box center [513, 368] width 321 height 34
drag, startPoint x: 399, startPoint y: 293, endPoint x: 378, endPoint y: 293, distance: 20.7
click at [378, 293] on div "Whatsapp 00966533355009" at bounding box center [514, 283] width 274 height 46
click at [408, 293] on input "966533355009" at bounding box center [514, 293] width 257 height 24
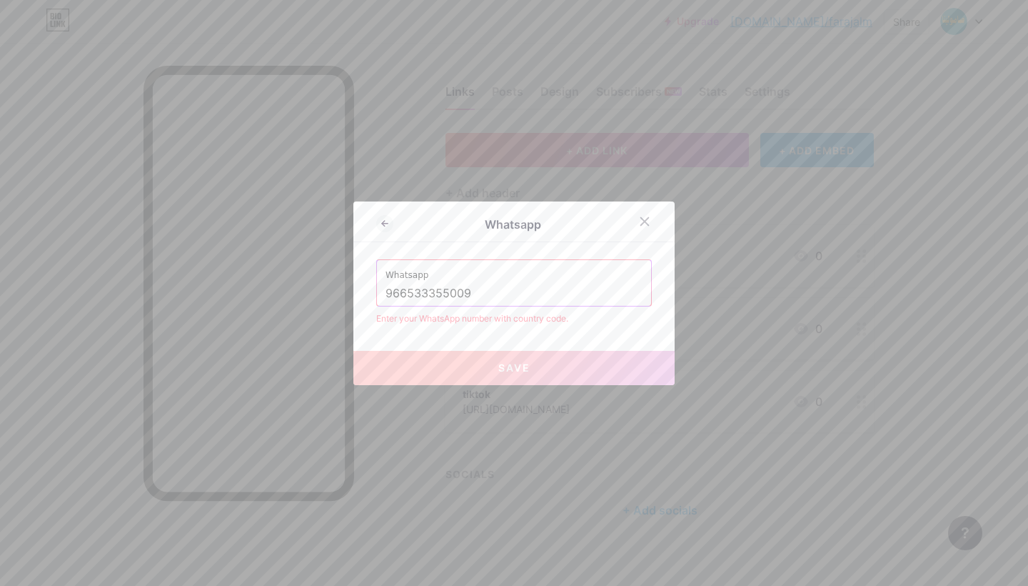
type input "9660533355009"
click at [408, 293] on input "9660533355009" at bounding box center [514, 293] width 257 height 24
type input "="
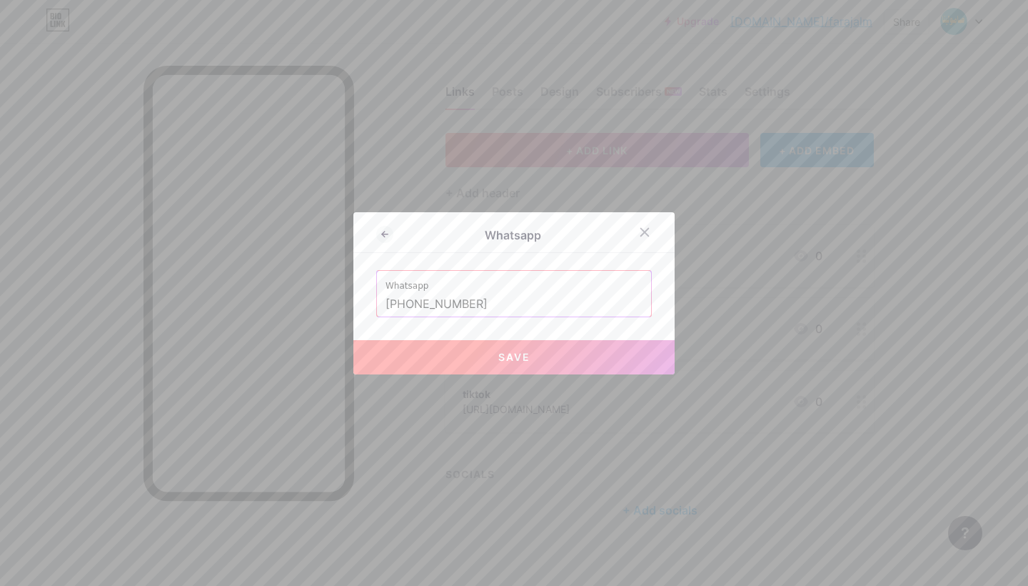
click at [511, 363] on button "Save" at bounding box center [513, 357] width 321 height 34
type input "https://wa.me/+00966533355009"
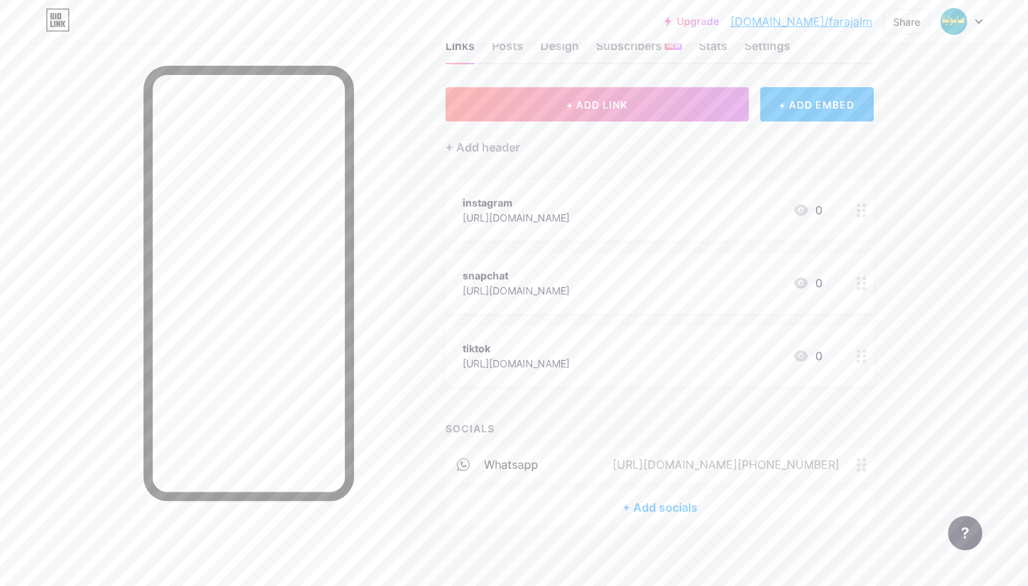
scroll to position [52, 0]
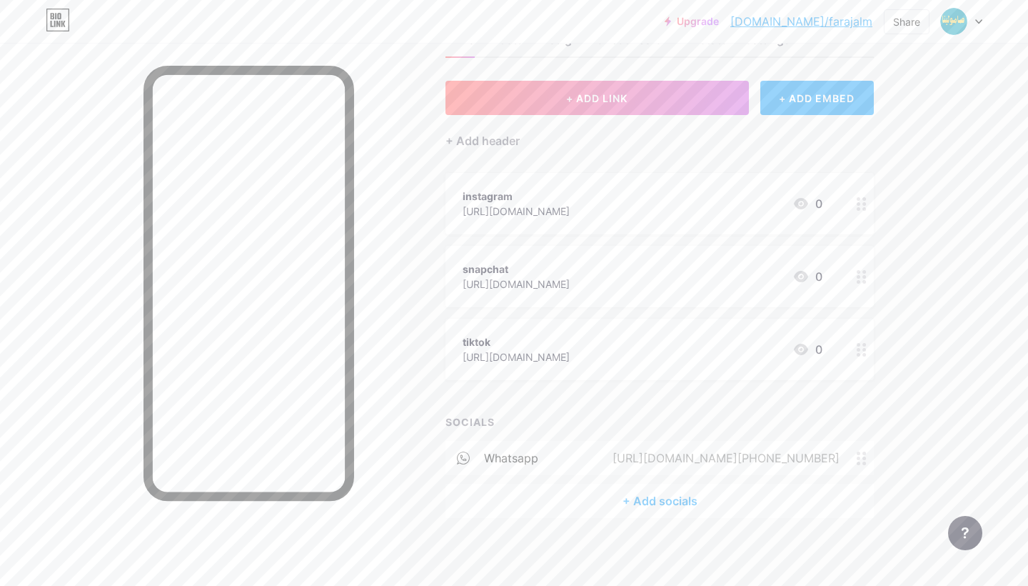
click at [646, 504] on div "+ Add socials" at bounding box center [660, 500] width 428 height 34
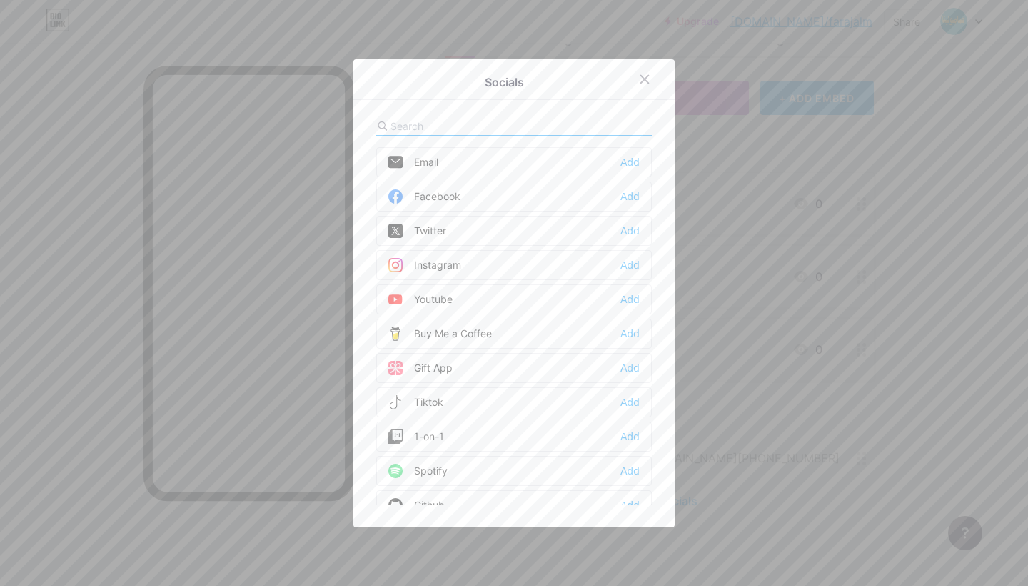
click at [631, 403] on div "Add" at bounding box center [630, 402] width 19 height 14
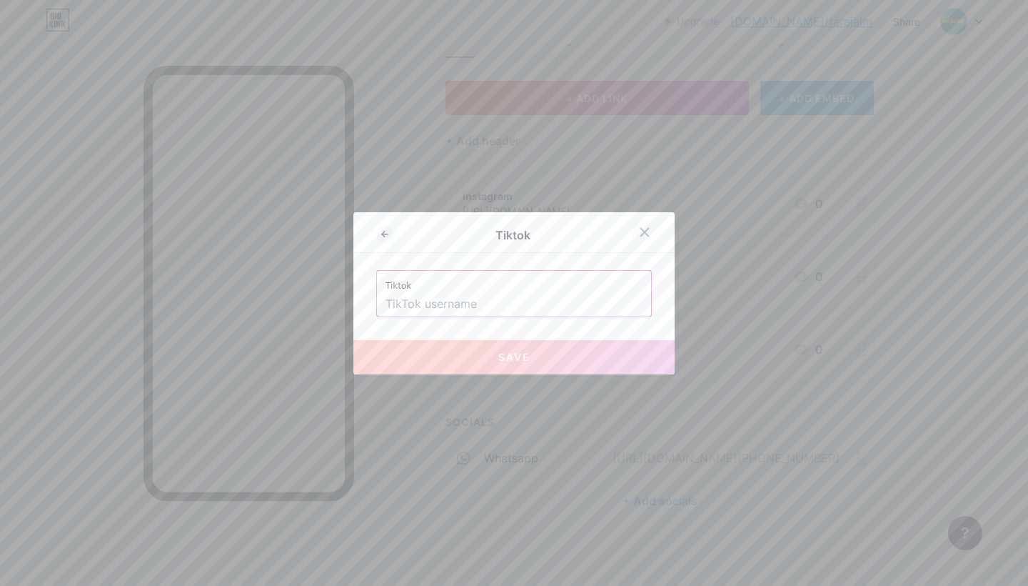
click at [649, 236] on icon at bounding box center [645, 232] width 8 height 8
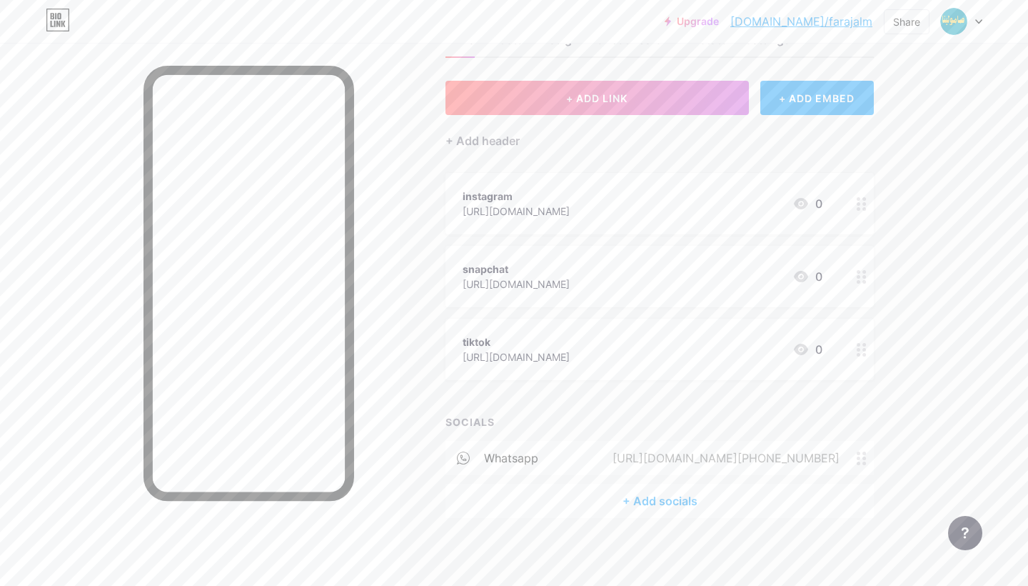
click at [556, 357] on div "[URL][DOMAIN_NAME]" at bounding box center [516, 356] width 107 height 15
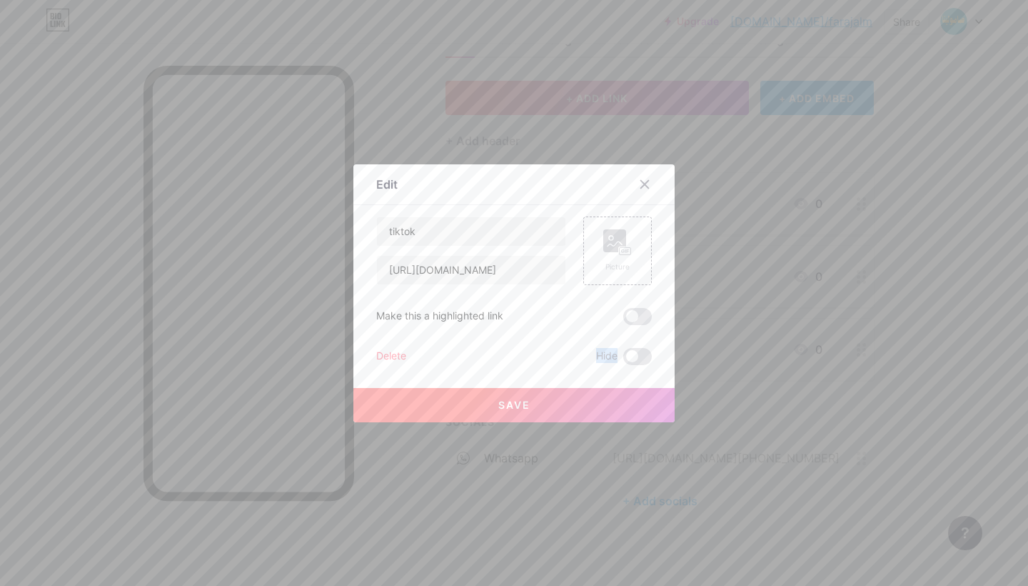
click at [556, 357] on div "Delete Hide" at bounding box center [514, 356] width 276 height 17
click at [469, 274] on input "[URL][DOMAIN_NAME]" at bounding box center [471, 270] width 189 height 29
click at [645, 179] on icon at bounding box center [644, 184] width 11 height 11
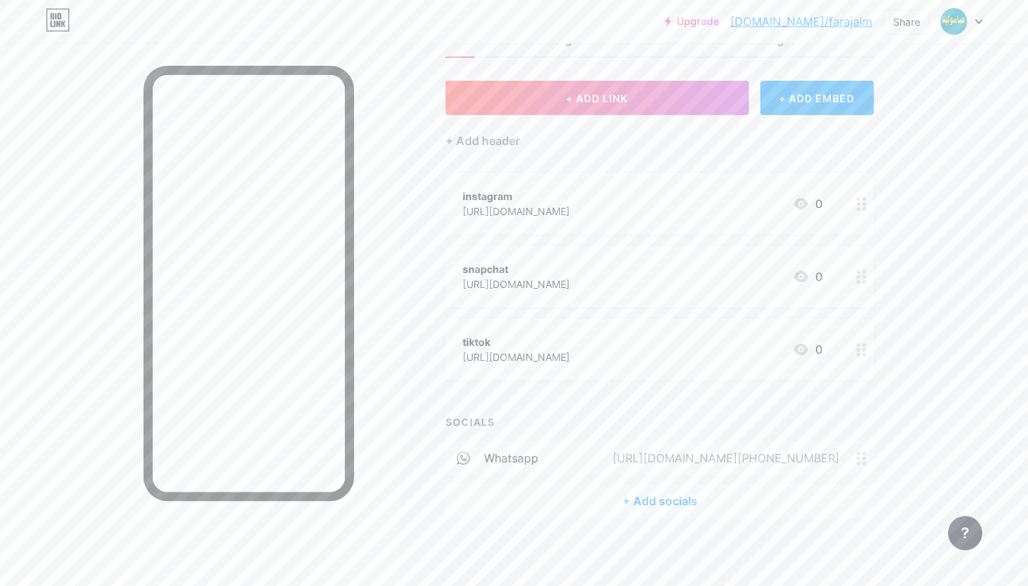
click at [654, 507] on div "+ Add socials" at bounding box center [660, 500] width 428 height 34
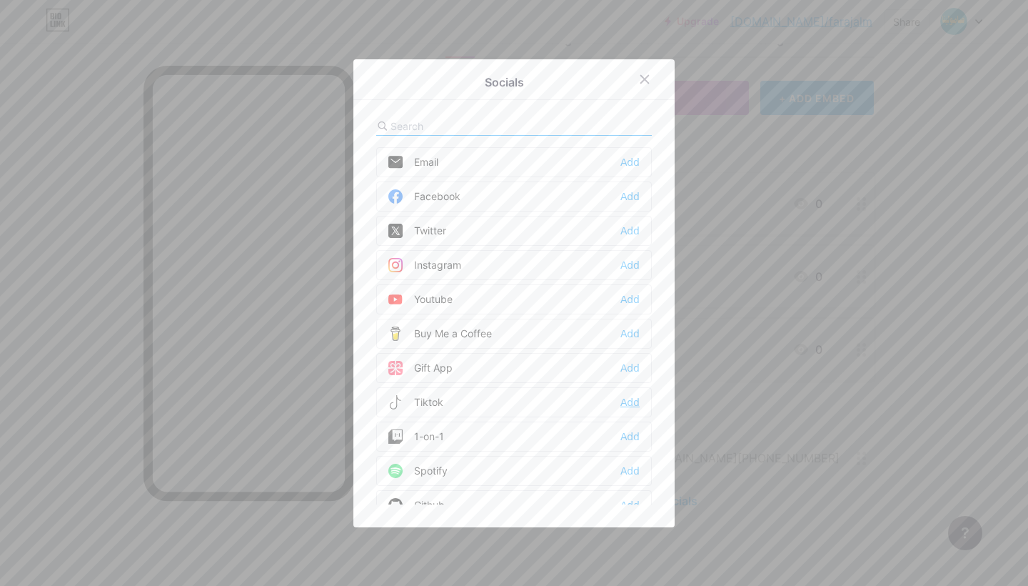
click at [633, 401] on div "Add" at bounding box center [630, 402] width 19 height 14
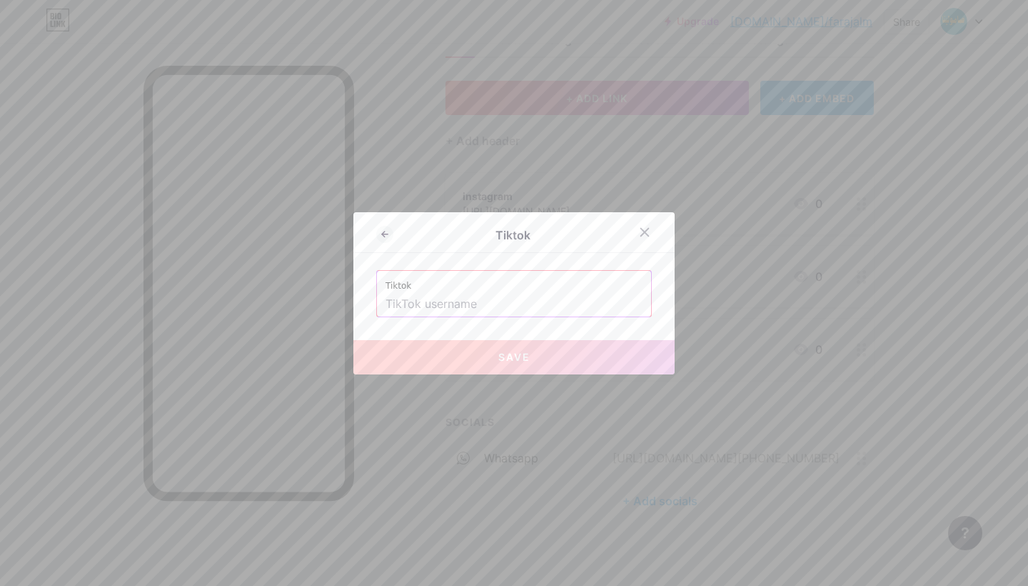
paste input "[URL][DOMAIN_NAME]"
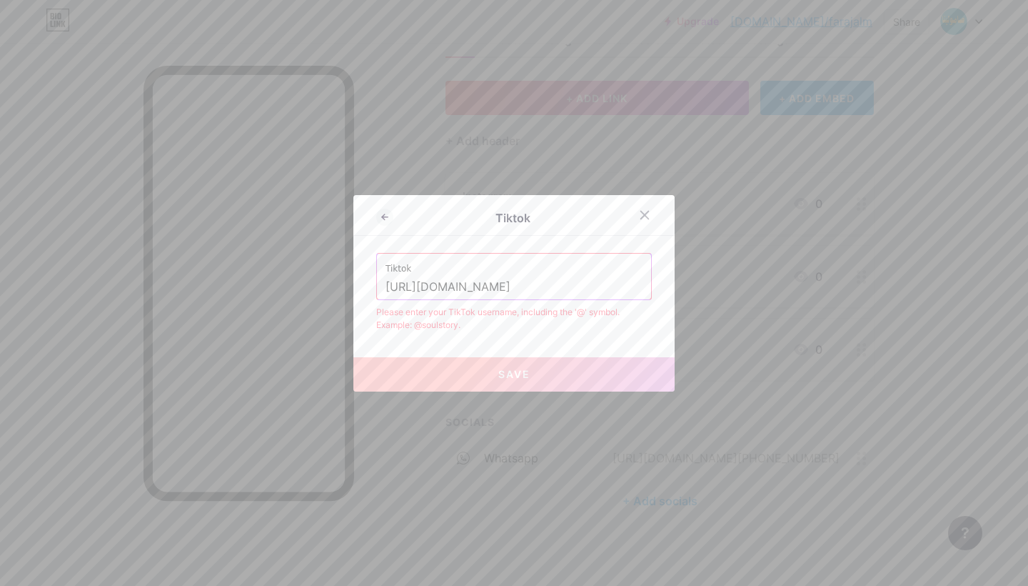
type input "[URL][DOMAIN_NAME]"
click at [644, 216] on icon at bounding box center [644, 214] width 11 height 11
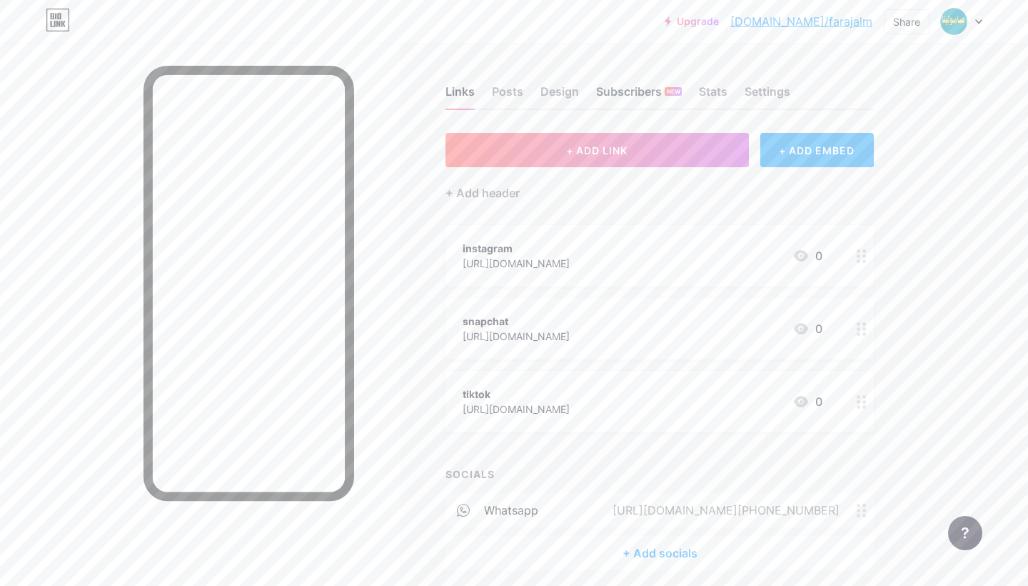
scroll to position [0, 0]
click at [558, 88] on div "Design" at bounding box center [560, 96] width 39 height 26
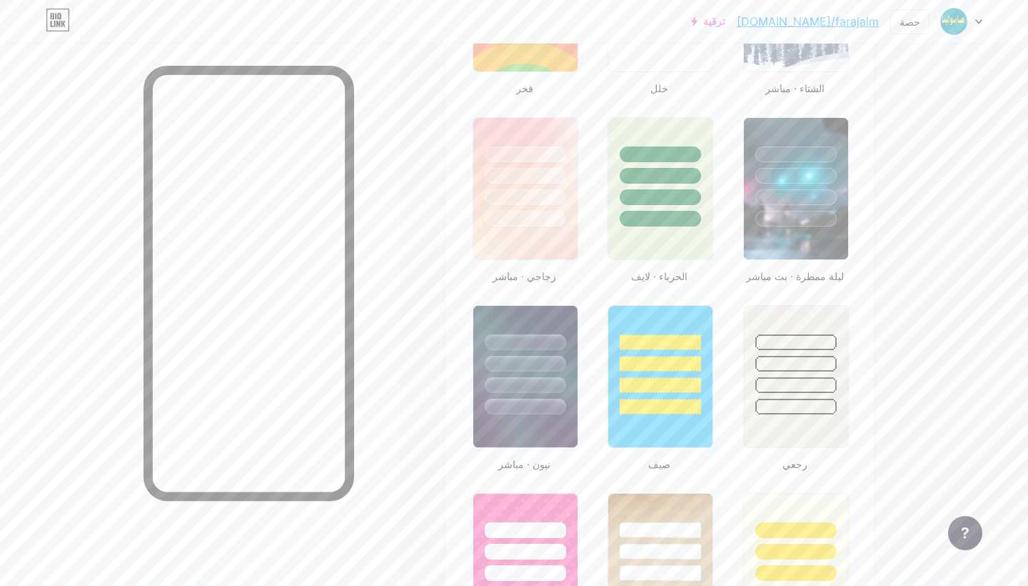
scroll to position [691, 0]
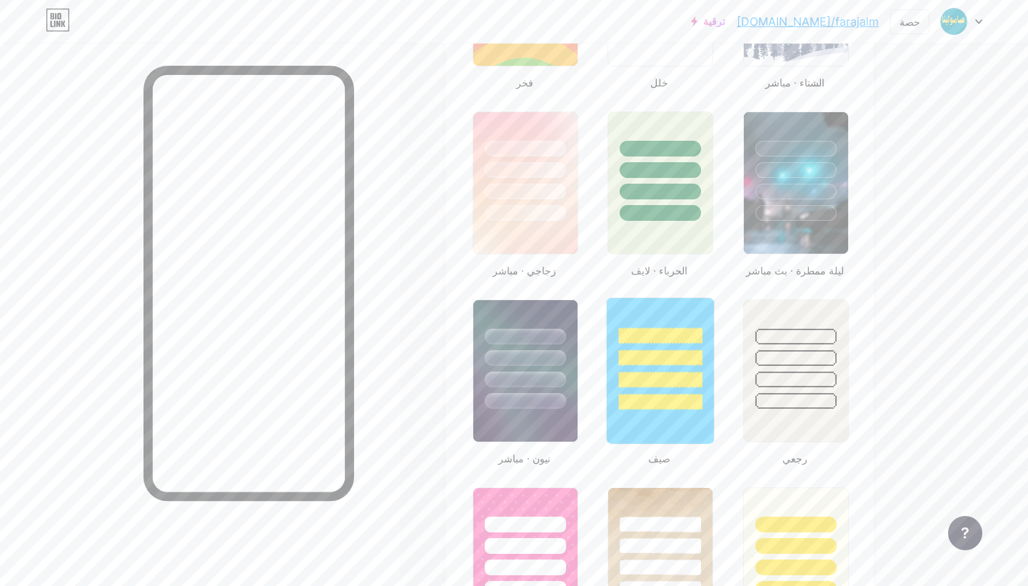
click at [670, 354] on div at bounding box center [661, 357] width 84 height 16
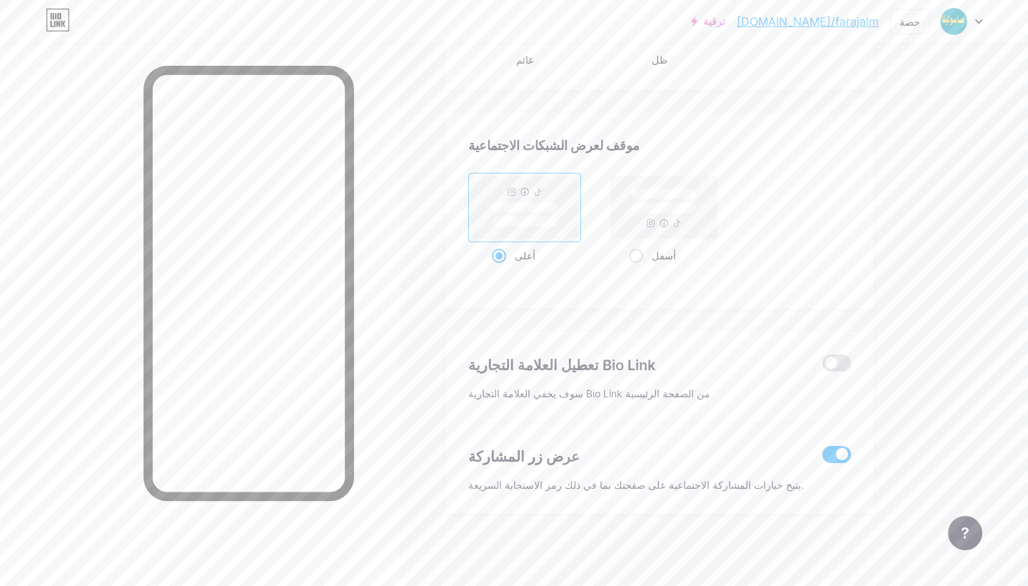
scroll to position [1840, 0]
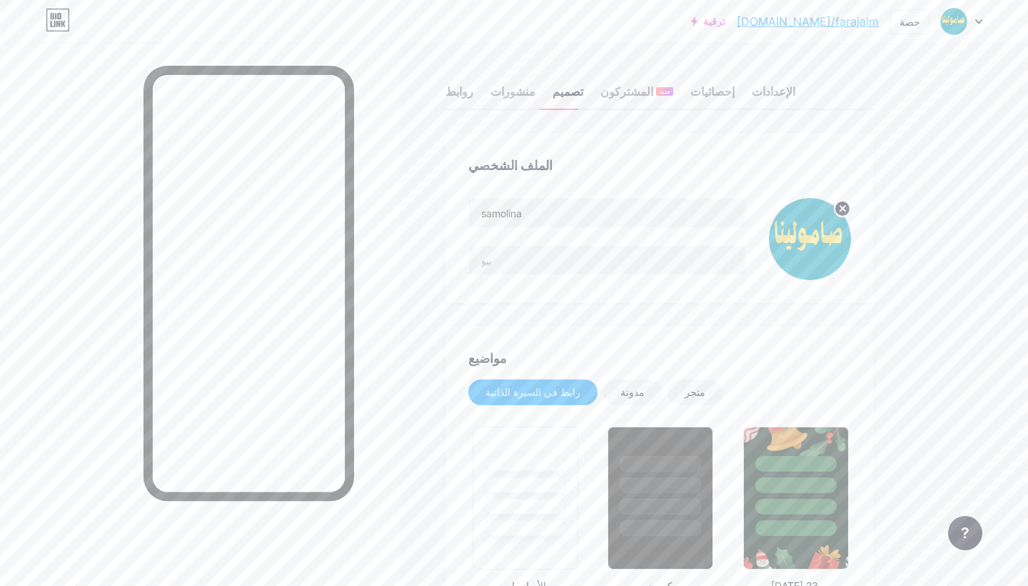
click at [550, 253] on input "text" at bounding box center [607, 260] width 276 height 29
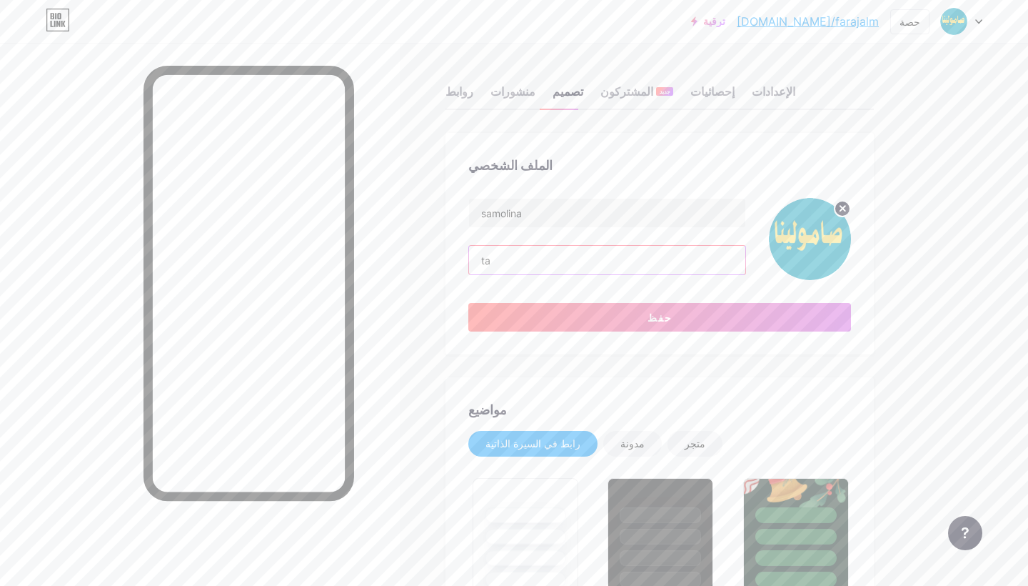
type input "t"
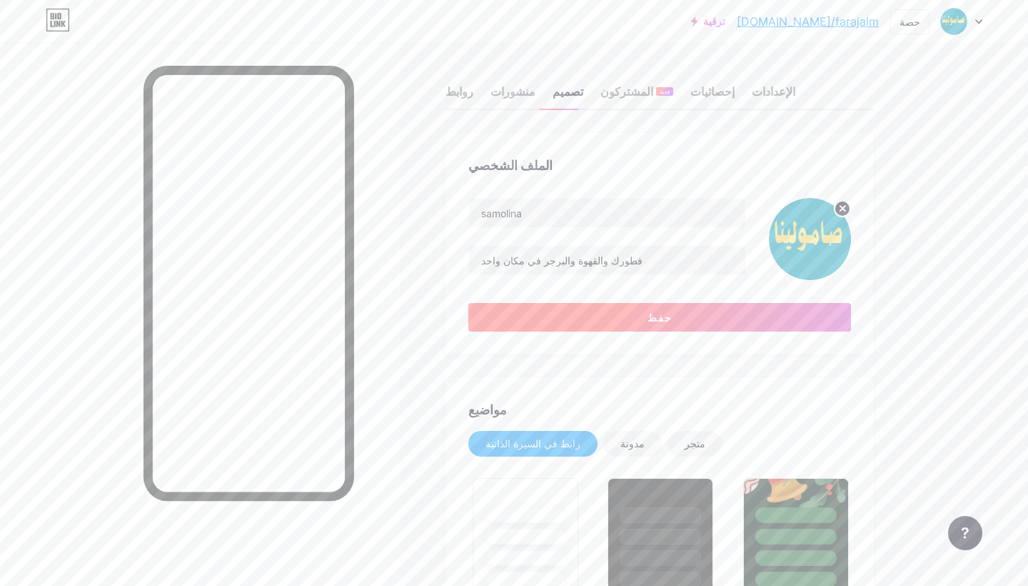
click at [646, 314] on button "حفظ" at bounding box center [659, 317] width 383 height 29
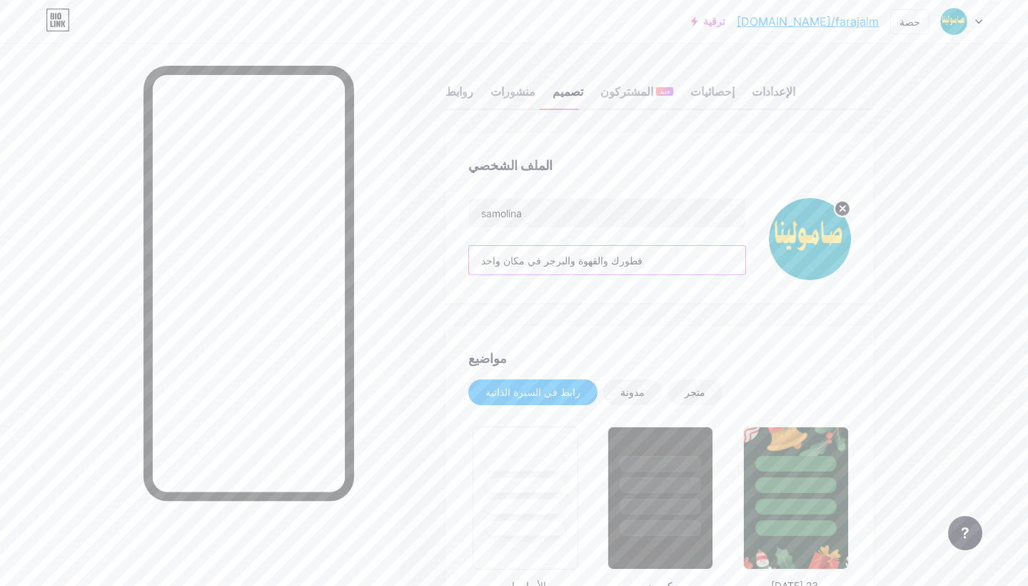
click at [581, 261] on input "فطورك والقهوة والبرجر في مكان واحد" at bounding box center [607, 260] width 276 height 29
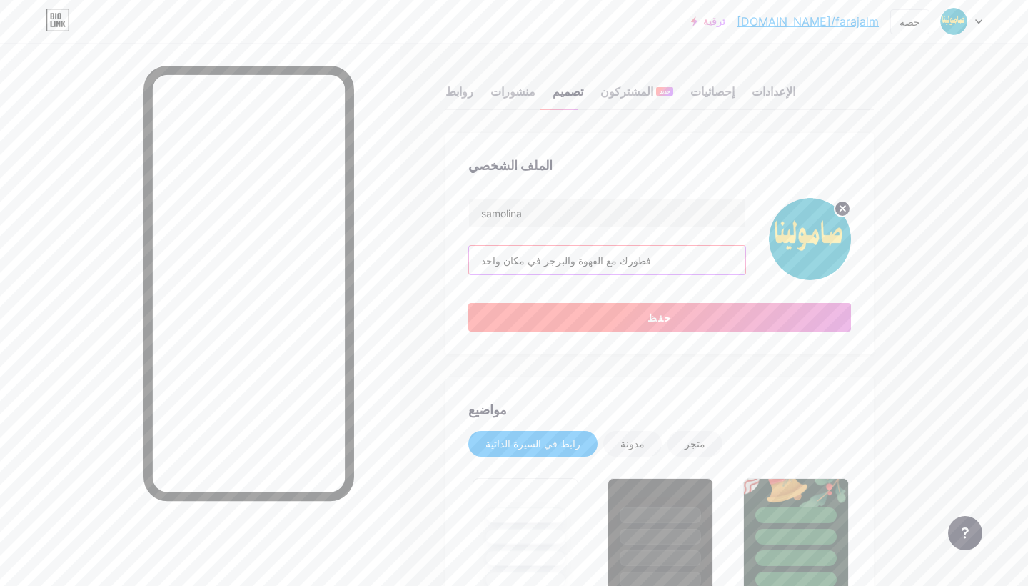
type input "فطورك مع القهوة والبرجر في مكان واحد"
click at [653, 316] on span "حفظ" at bounding box center [660, 317] width 25 height 12
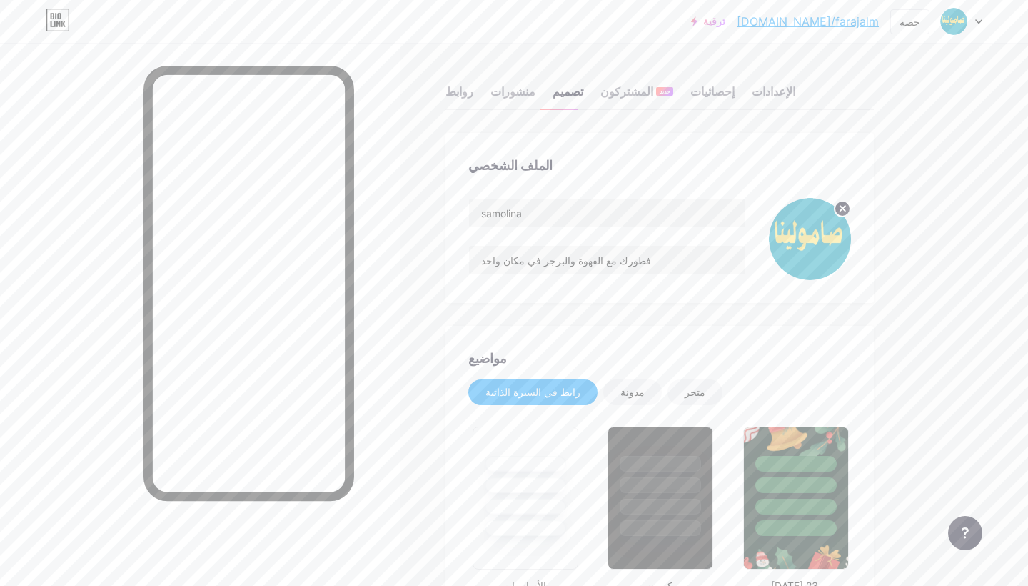
click at [841, 214] on circle at bounding box center [843, 209] width 16 height 16
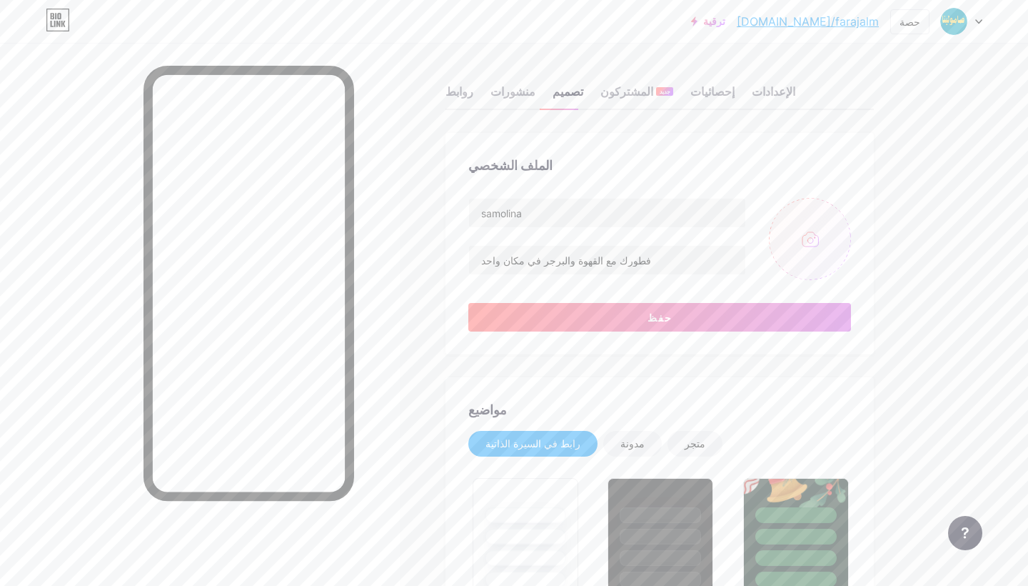
click at [816, 248] on input "file" at bounding box center [810, 239] width 82 height 82
type input "C:\fakepath\تنلعاهم.png"
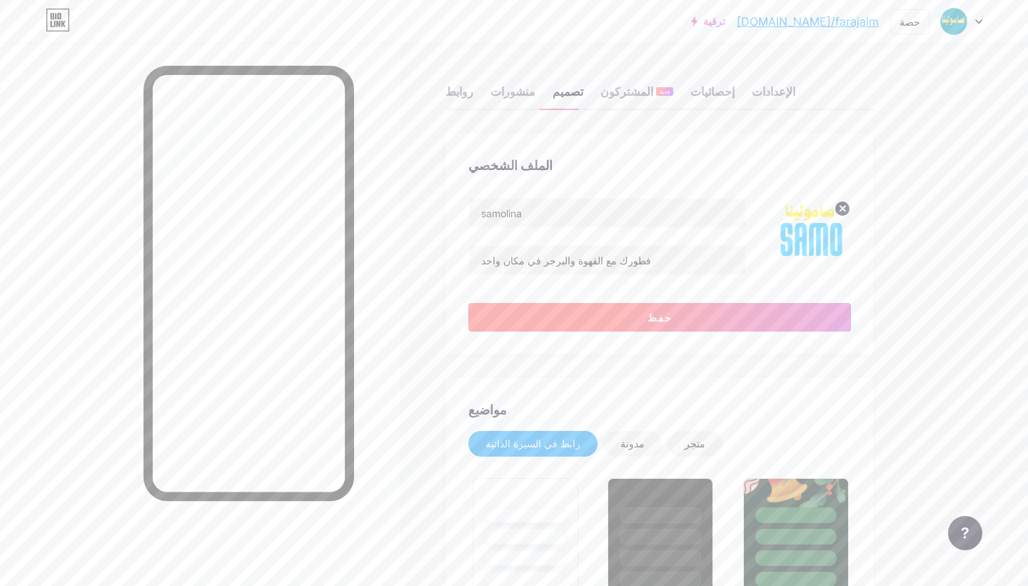
click at [643, 318] on button "حفظ" at bounding box center [659, 317] width 383 height 29
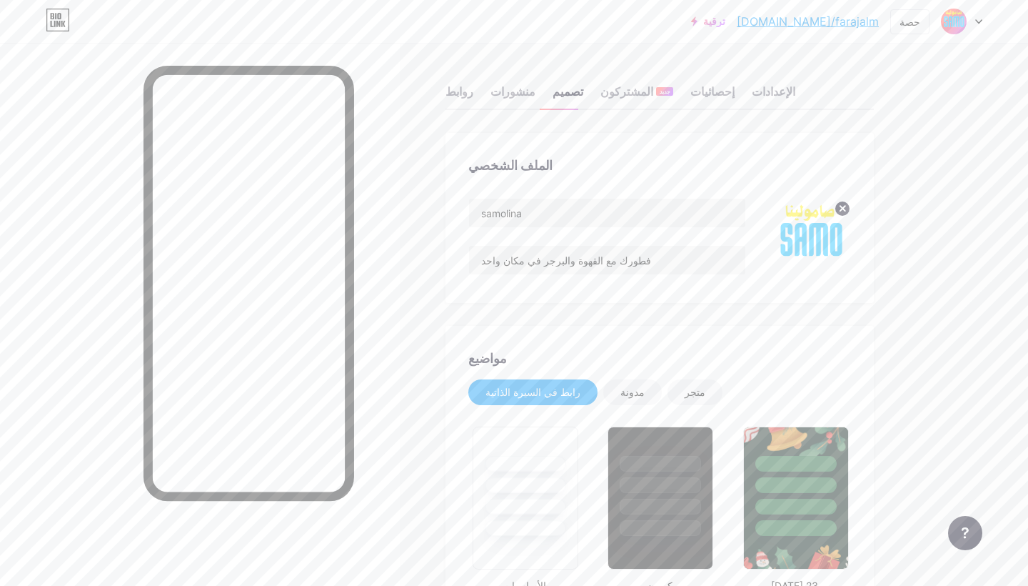
click at [843, 205] on circle at bounding box center [843, 209] width 16 height 16
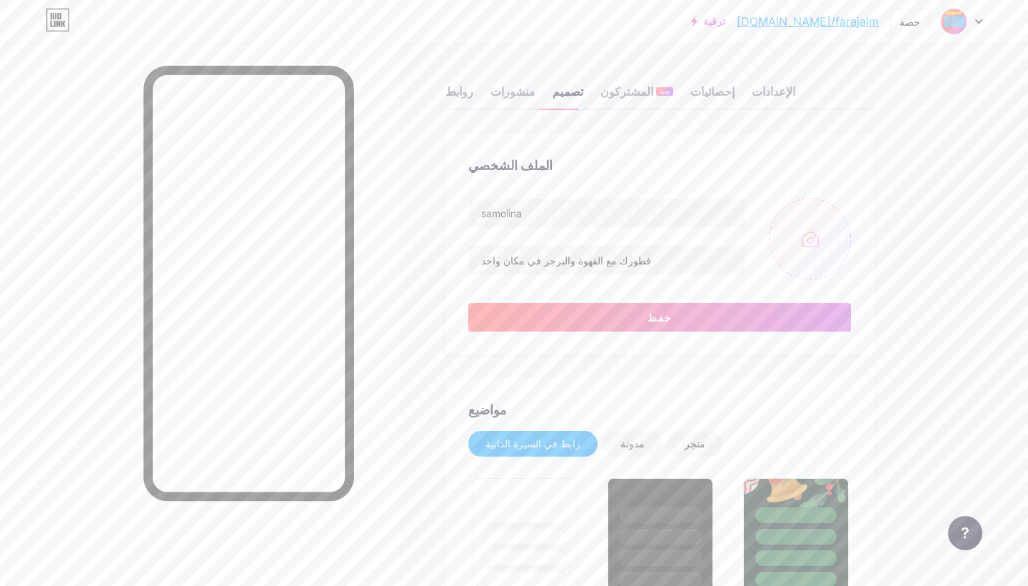
click at [816, 235] on input "file" at bounding box center [810, 239] width 82 height 82
type input "C:\fakepath\ناهممك.png"
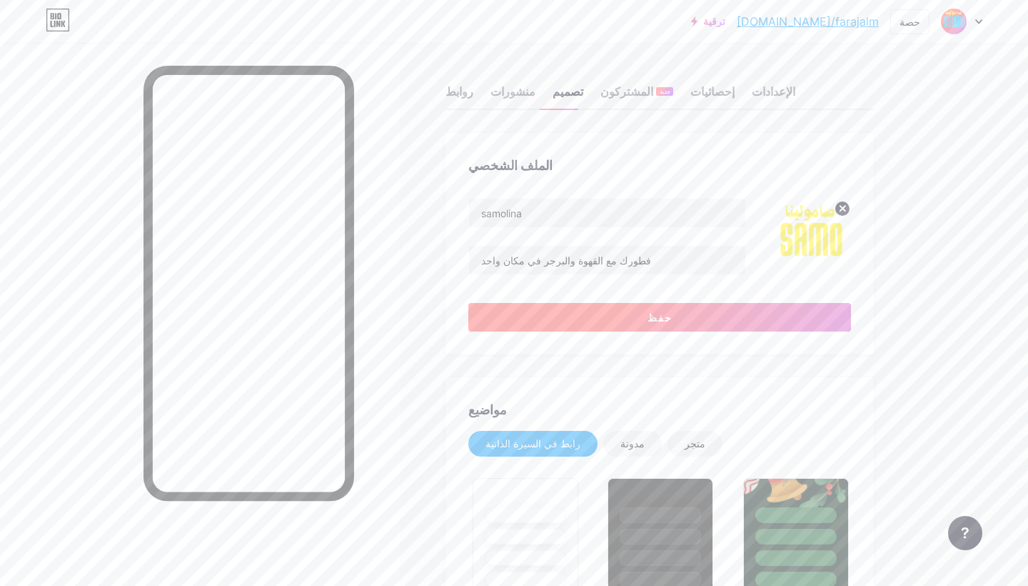
click at [681, 310] on button "حفظ" at bounding box center [659, 317] width 383 height 29
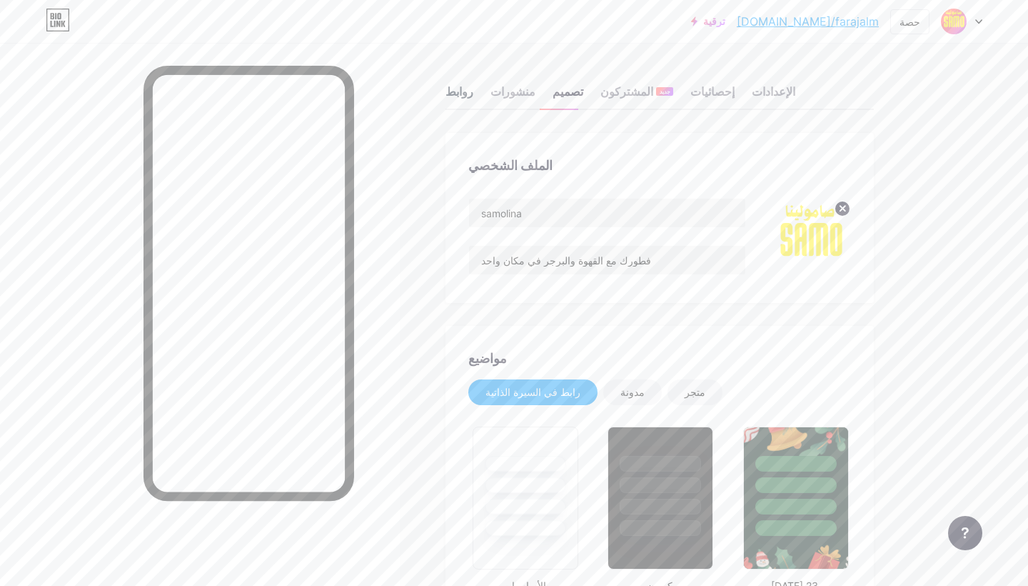
click at [464, 89] on div "روابط" at bounding box center [460, 96] width 28 height 26
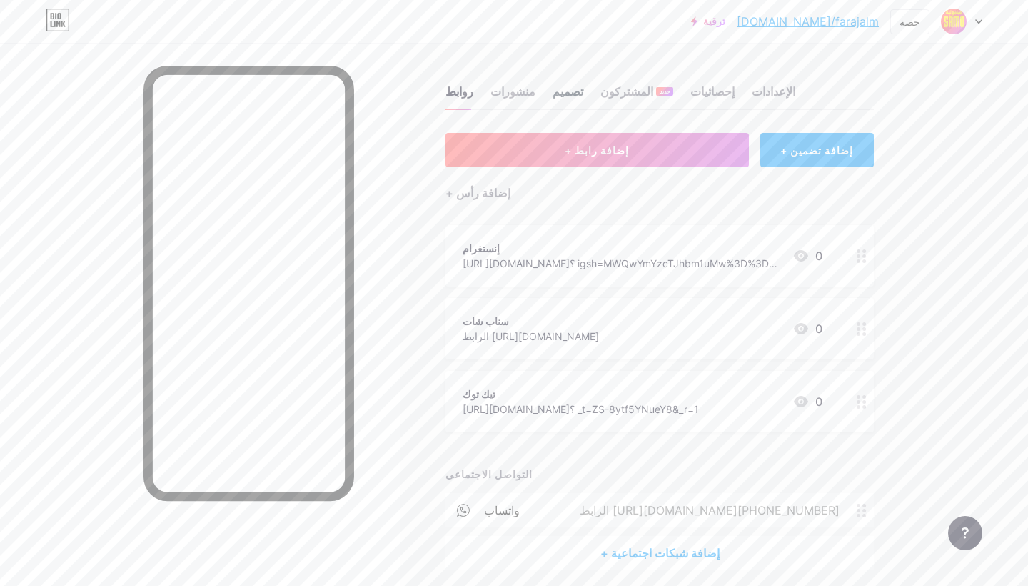
click at [553, 91] on div "تصميم" at bounding box center [568, 96] width 31 height 26
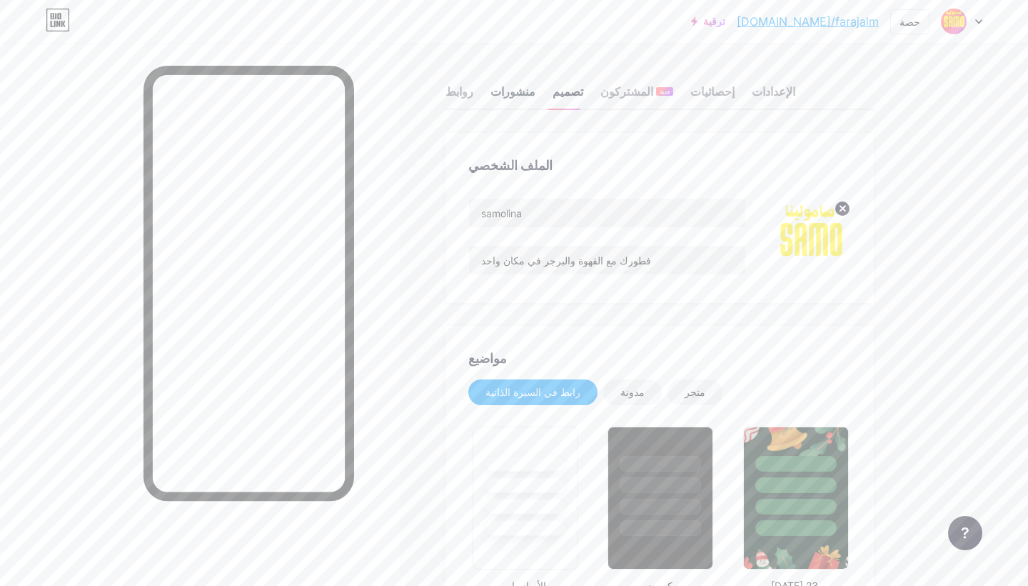
click at [519, 94] on div "منشورات" at bounding box center [513, 96] width 45 height 26
click at [704, 96] on div "إحصائيات" at bounding box center [713, 96] width 44 height 26
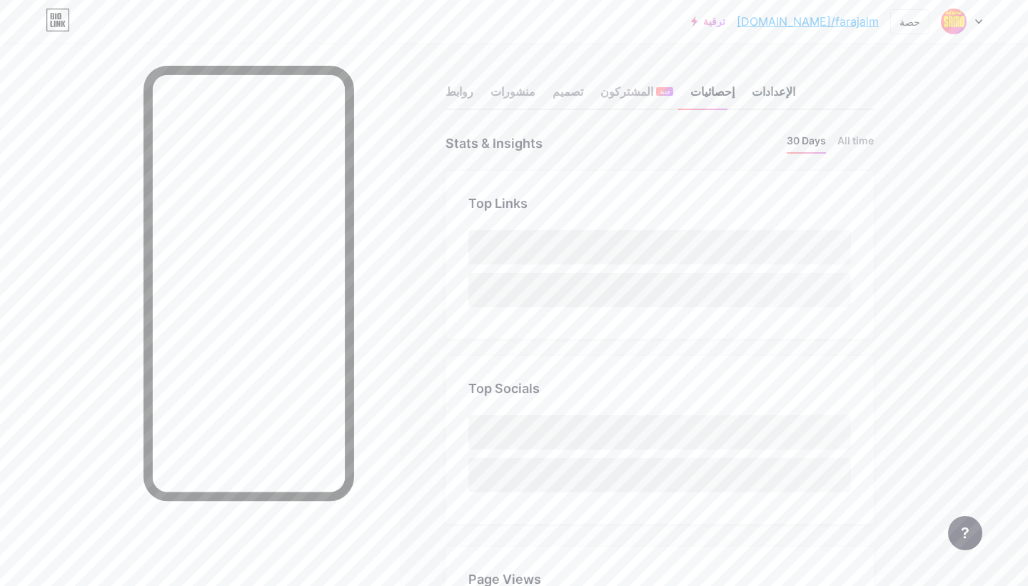
click at [764, 86] on div "الإعدادات" at bounding box center [774, 96] width 44 height 26
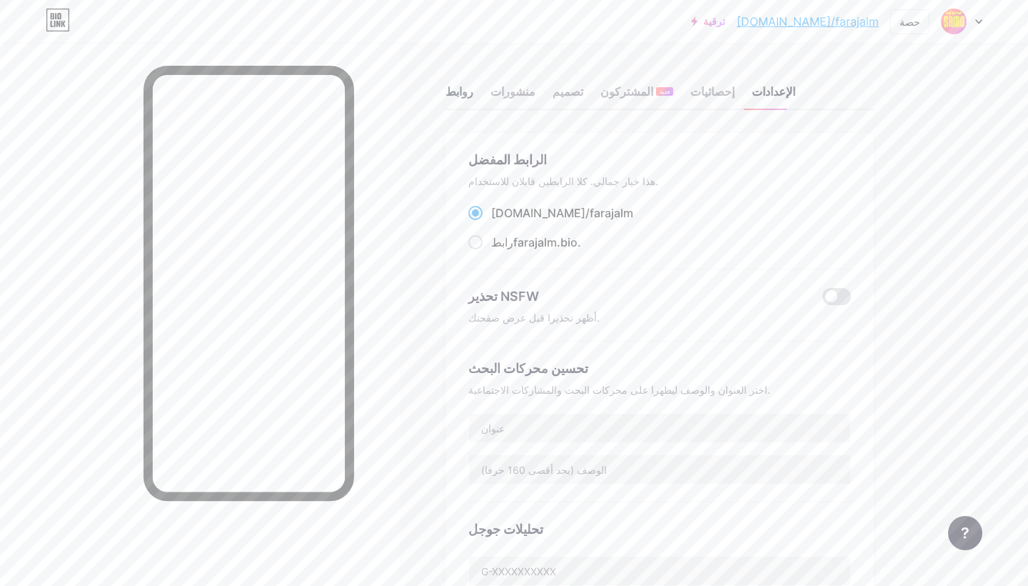
click at [458, 97] on div "روابط" at bounding box center [460, 96] width 28 height 26
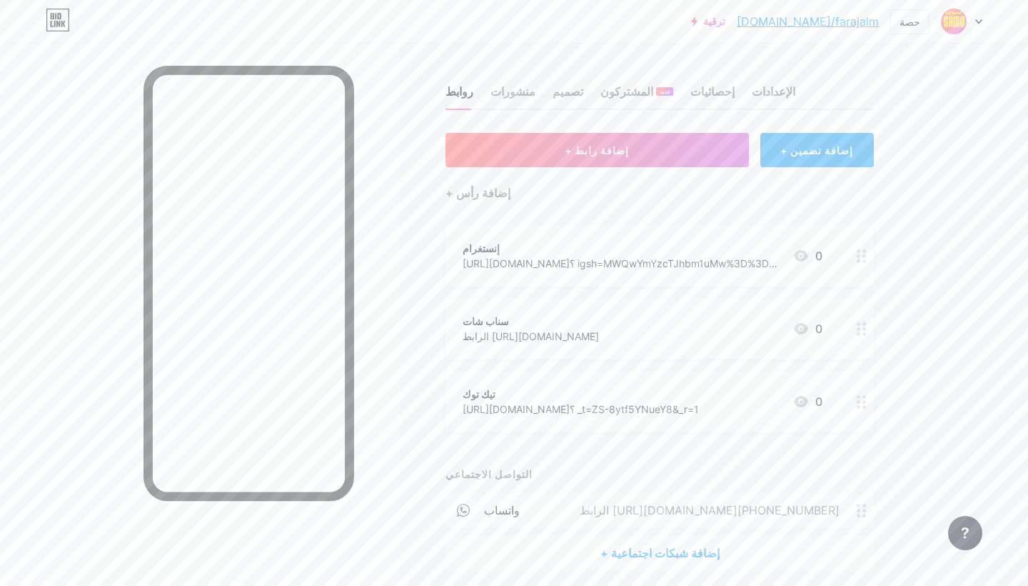
click at [970, 22] on div at bounding box center [961, 22] width 41 height 26
click at [995, 60] on div "ترقية bio.link/faraja... bio.link/farajalm حصة تبديل الحسابات سامولينا bio.link…" at bounding box center [514, 320] width 1028 height 641
click at [559, 93] on div "تصميم" at bounding box center [568, 96] width 31 height 26
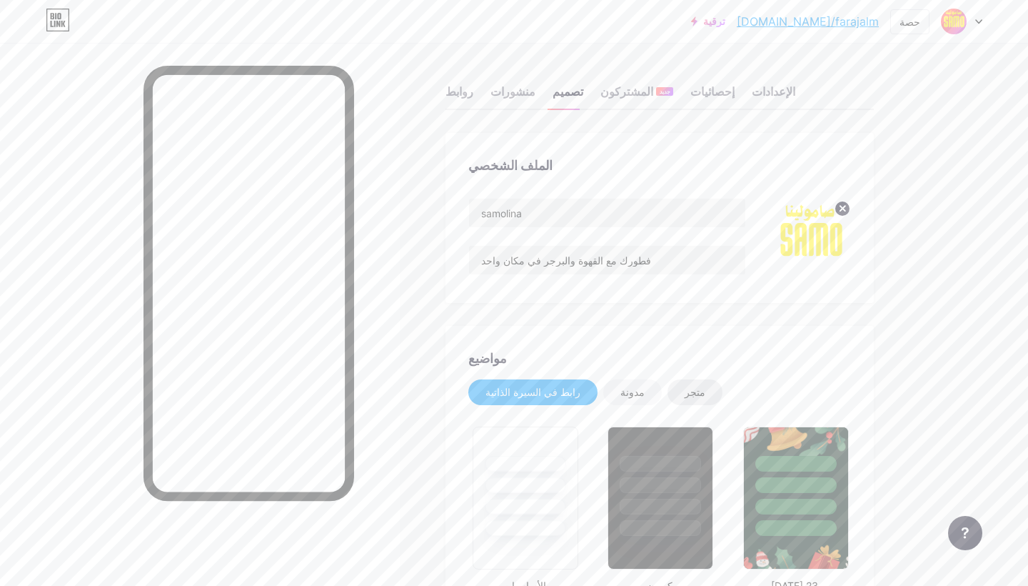
click at [668, 388] on div "متجر" at bounding box center [695, 392] width 55 height 26
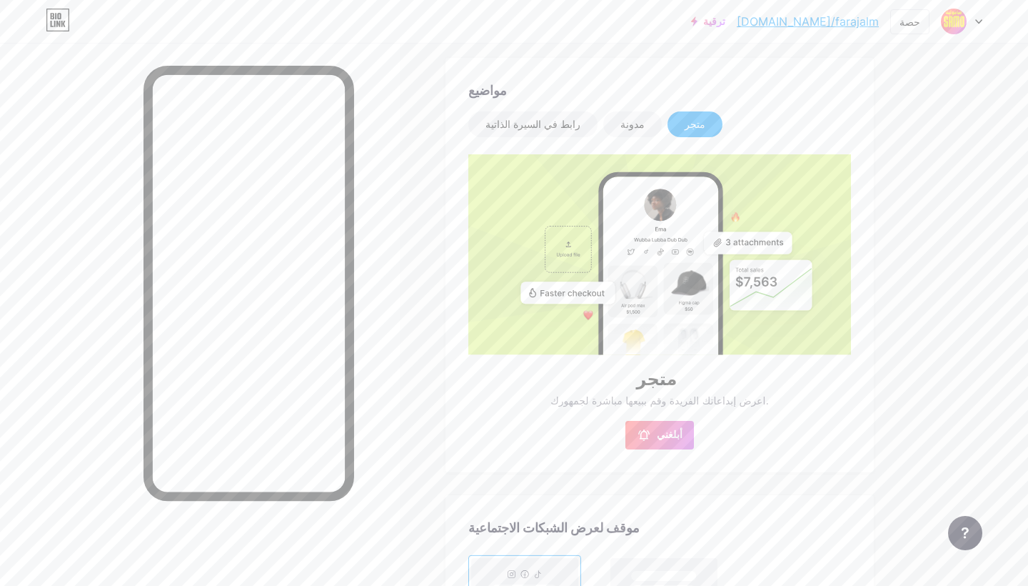
scroll to position [267, 0]
click at [664, 325] on rect at bounding box center [660, 335] width 115 height 39
click at [621, 122] on div "مدونة" at bounding box center [632, 125] width 59 height 26
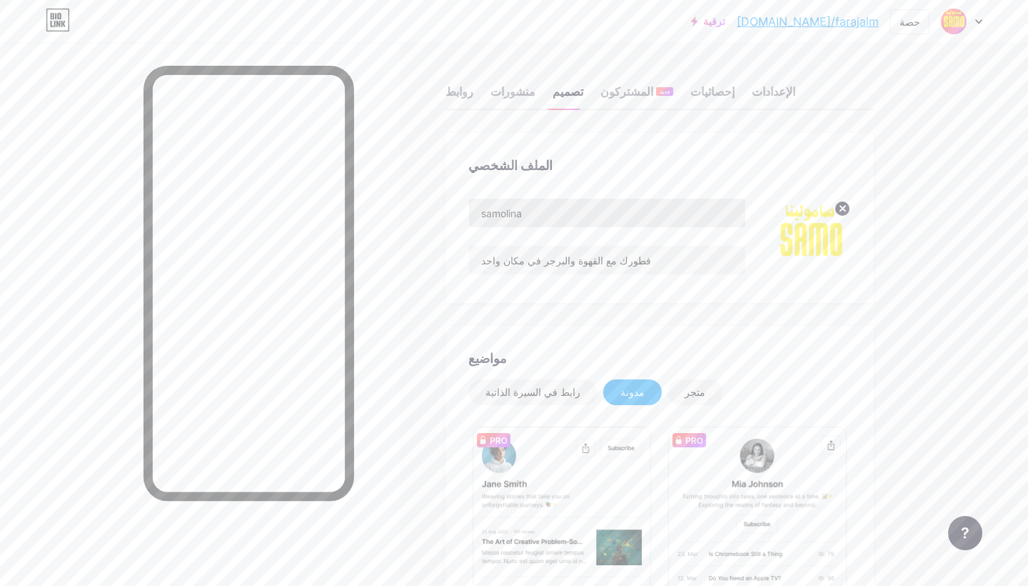
scroll to position [0, 0]
